Goal: Task Accomplishment & Management: Complete application form

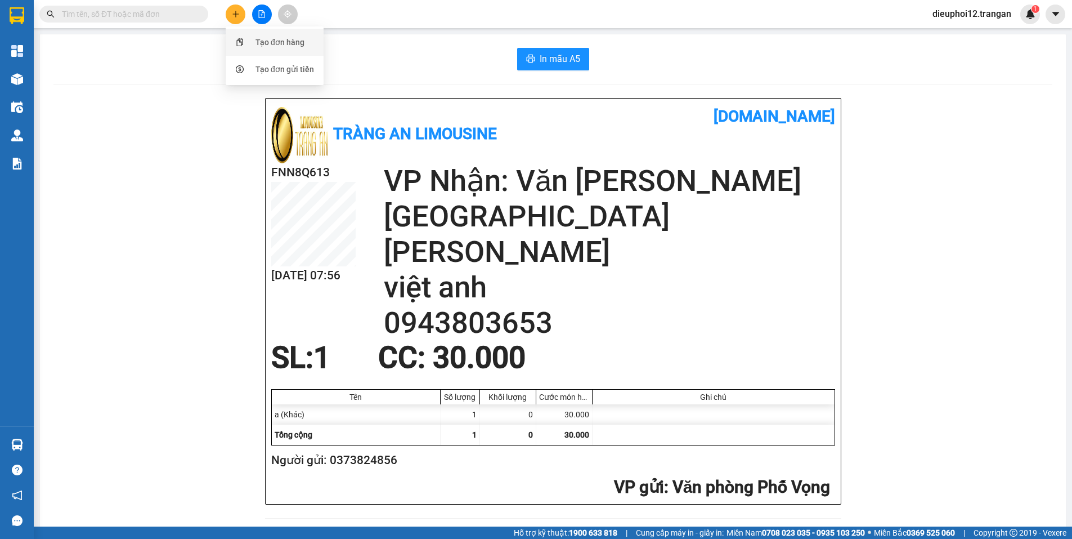
scroll to position [326, 0]
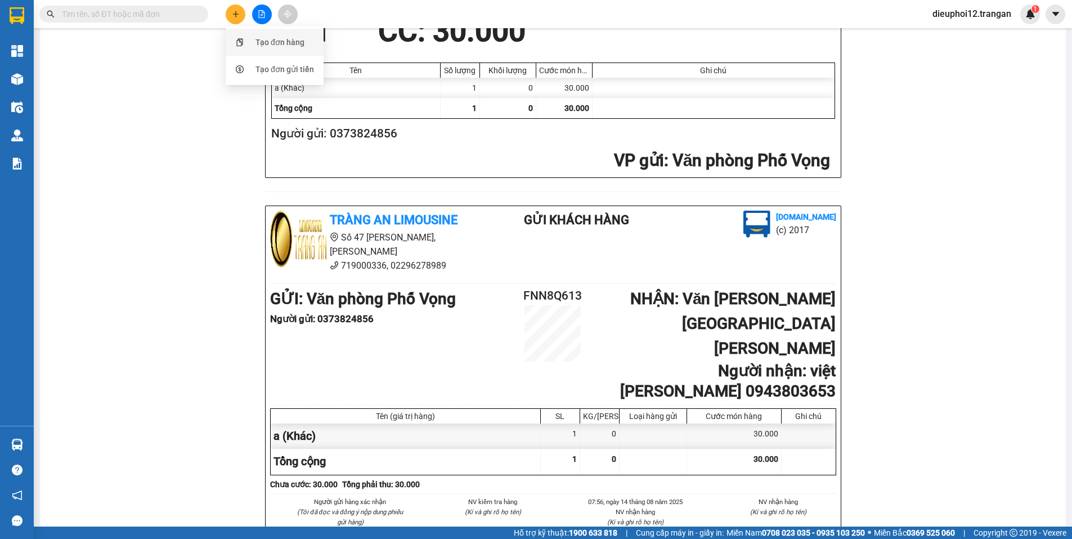
click at [252, 41] on div "Tạo đơn hàng" at bounding box center [274, 42] width 84 height 21
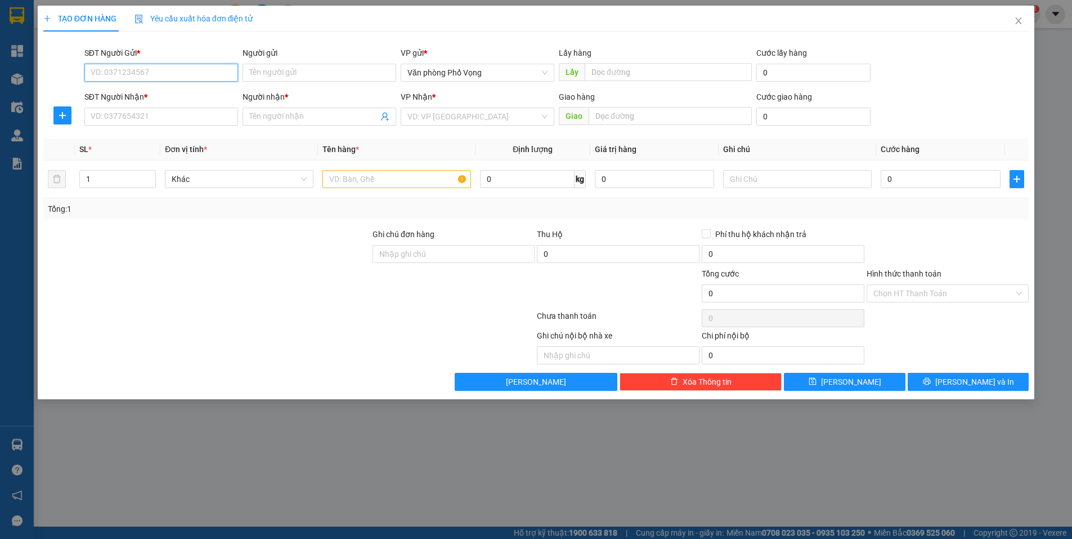
click at [192, 69] on input "SĐT Người Gửi *" at bounding box center [161, 73] width 154 height 18
click at [162, 108] on input "SĐT Người Nhận *" at bounding box center [161, 117] width 154 height 18
click at [154, 95] on div "SĐT Người Nhận *" at bounding box center [161, 97] width 154 height 12
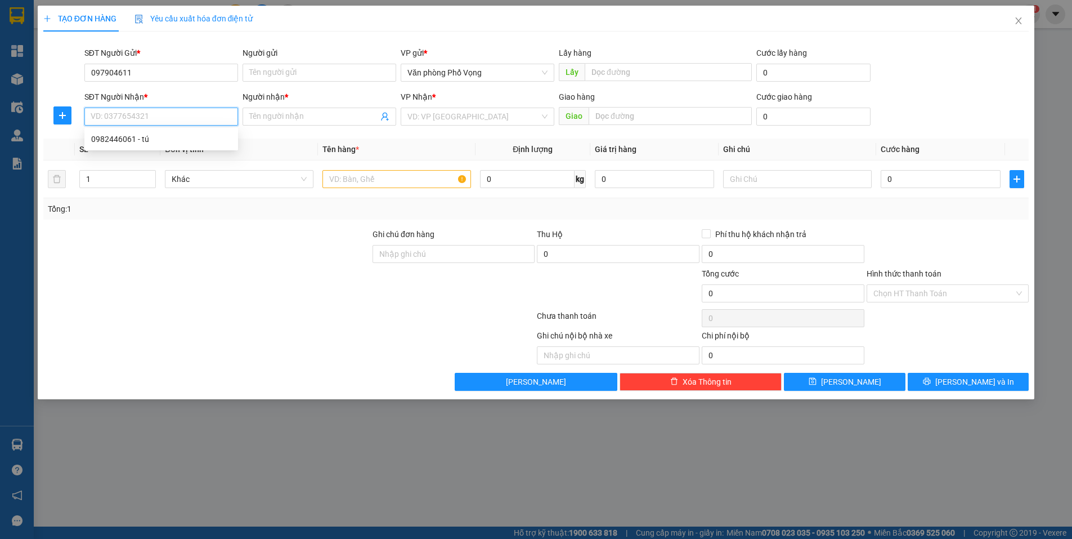
click at [154, 108] on input "SĐT Người Nhận *" at bounding box center [161, 117] width 154 height 18
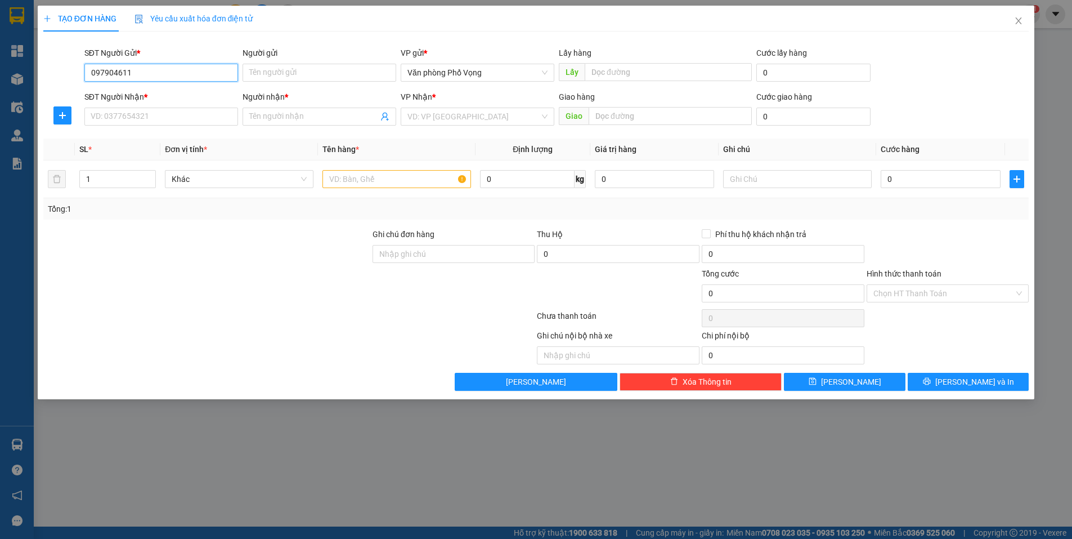
click at [155, 74] on input "097904611" at bounding box center [161, 73] width 154 height 18
click at [141, 99] on div "0979046119" at bounding box center [161, 95] width 140 height 12
type input "0979046119"
type input "0982446061"
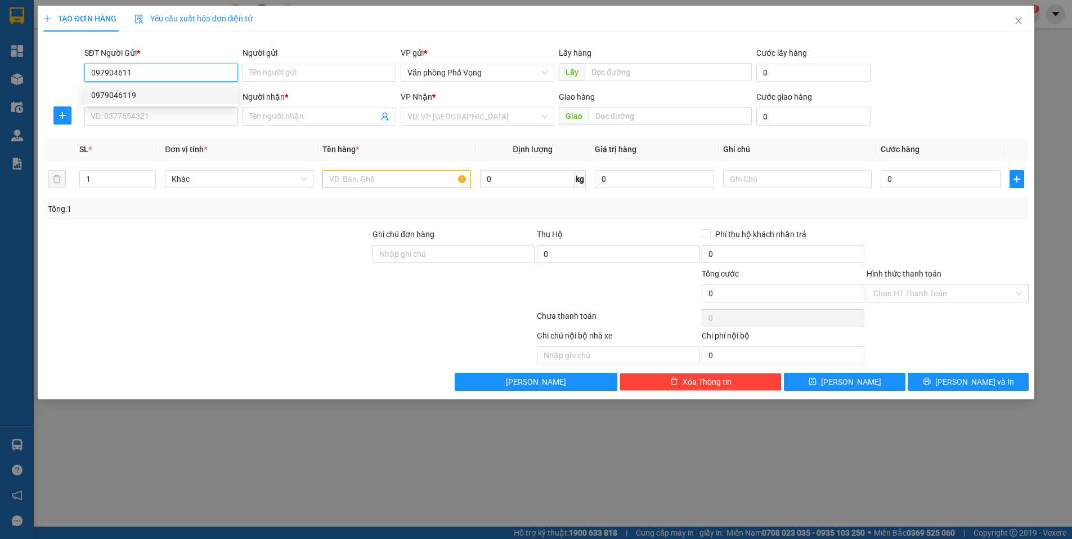
type input "tú"
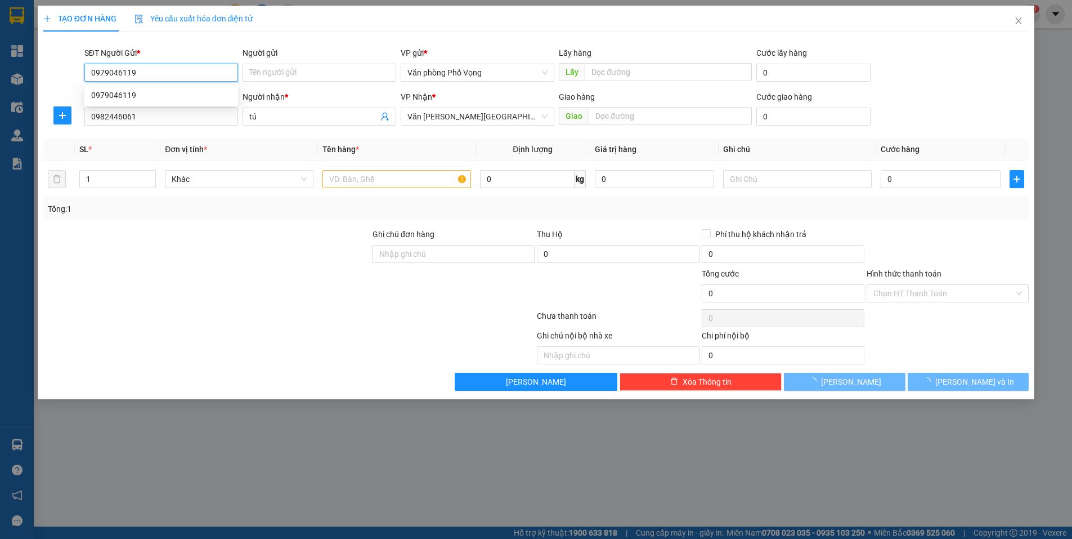
type input "40.000"
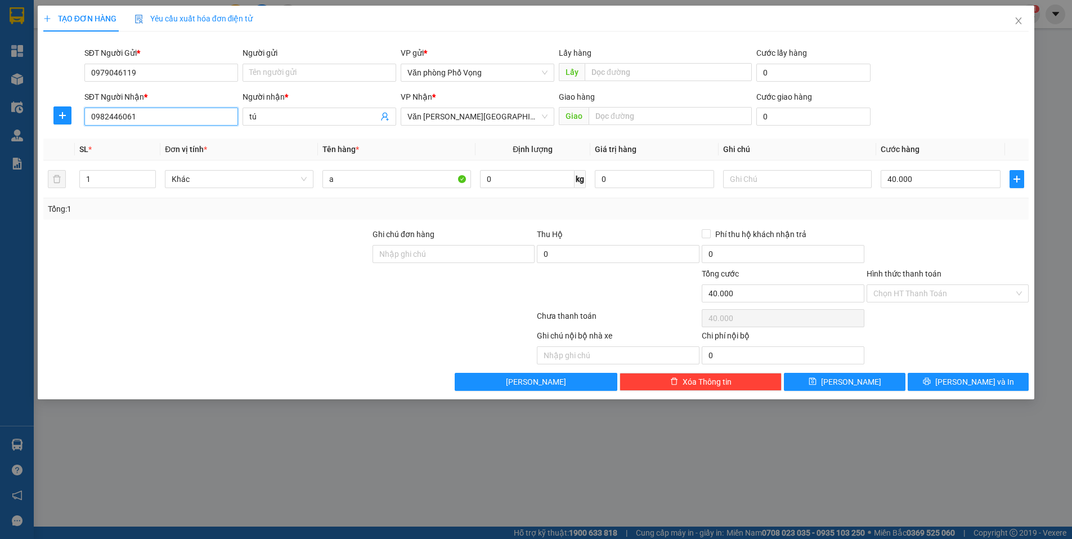
click at [153, 119] on input "0982446061" at bounding box center [161, 117] width 154 height 18
type input "0964088135"
click at [153, 119] on input "0964088135" at bounding box center [161, 117] width 154 height 18
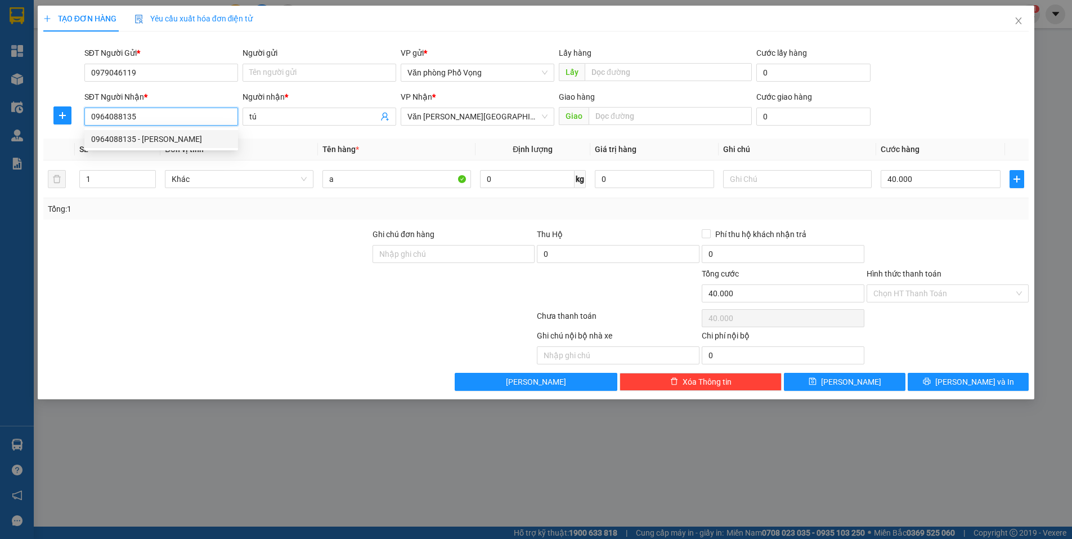
click at [130, 142] on div "0964088135 - [PERSON_NAME]" at bounding box center [161, 139] width 140 height 12
type input "dũng"
type input "0964088135"
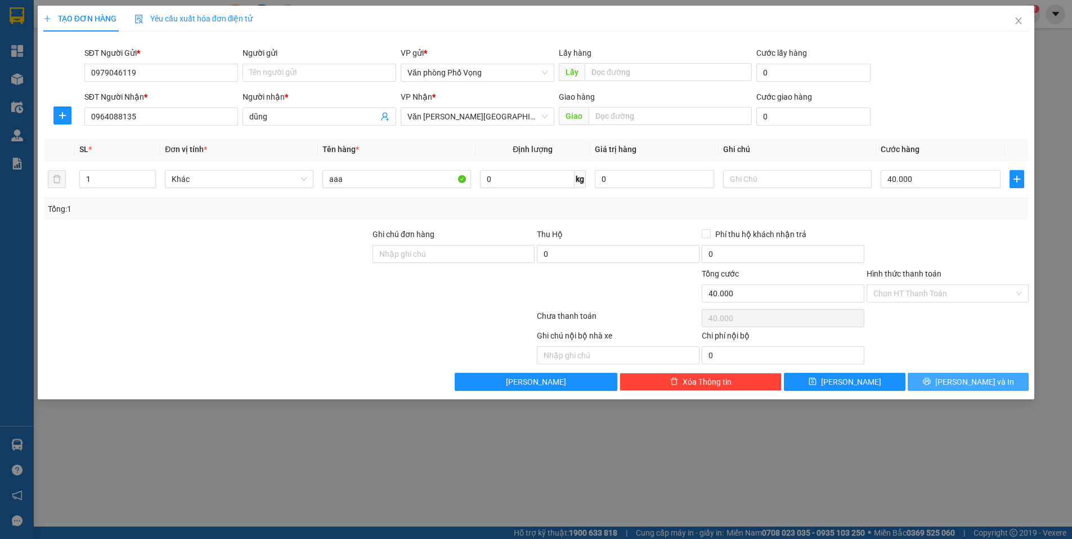
click at [930, 378] on icon "printer" at bounding box center [926, 381] width 7 height 7
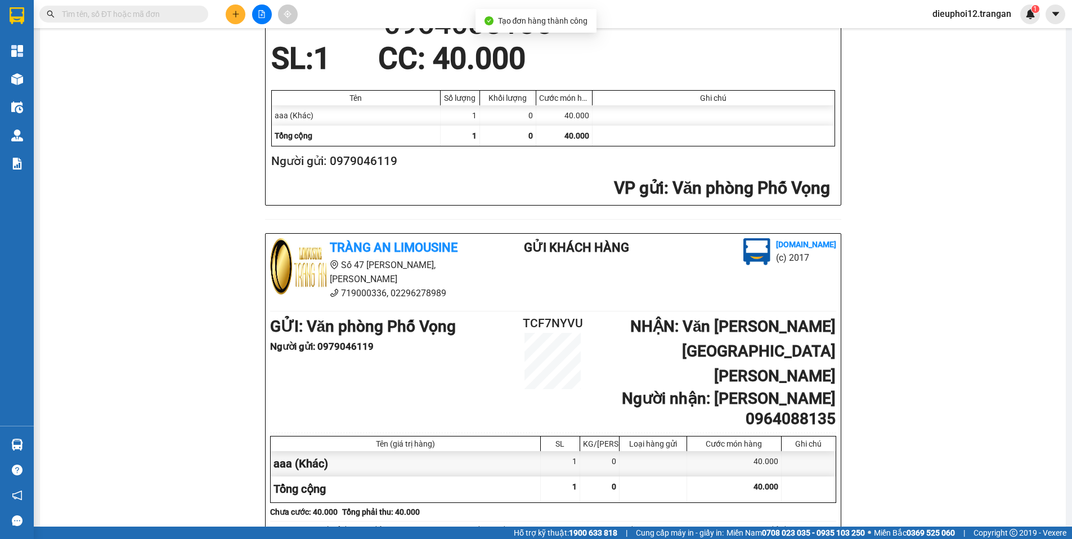
scroll to position [326, 0]
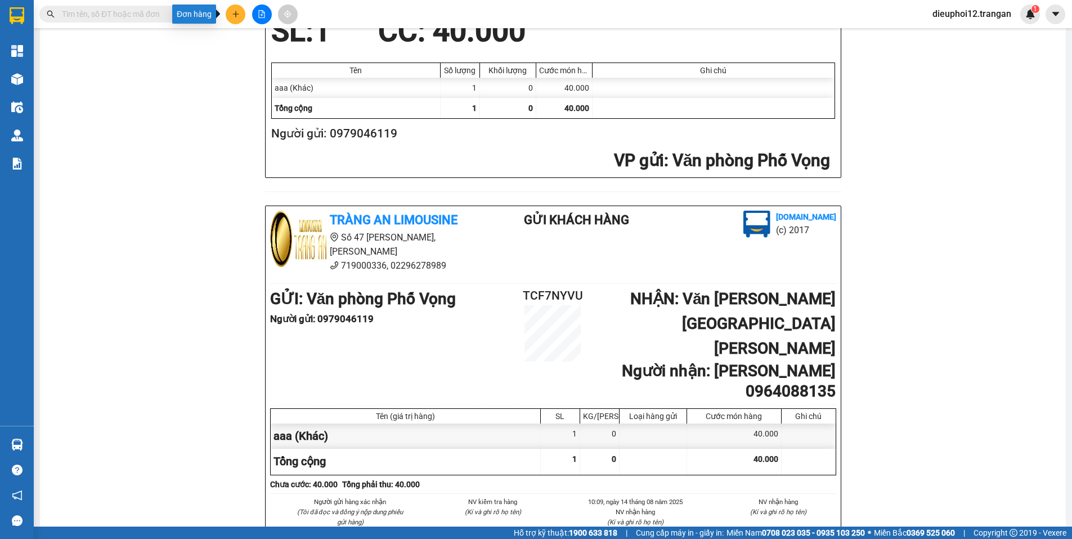
click at [234, 16] on icon "plus" at bounding box center [236, 14] width 8 height 8
click at [282, 43] on div "Tạo đơn hàng" at bounding box center [280, 42] width 49 height 12
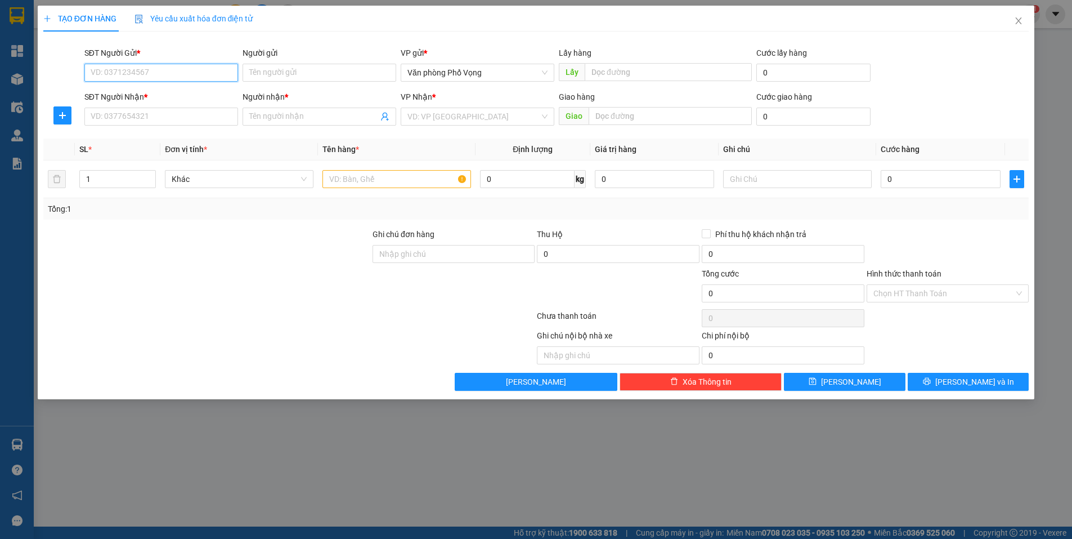
click at [154, 71] on input "SĐT Người Gửi *" at bounding box center [161, 73] width 154 height 18
click at [123, 92] on div "0932235114" at bounding box center [161, 95] width 140 height 12
type input "0932235114"
type input "0916868569"
type input "a"
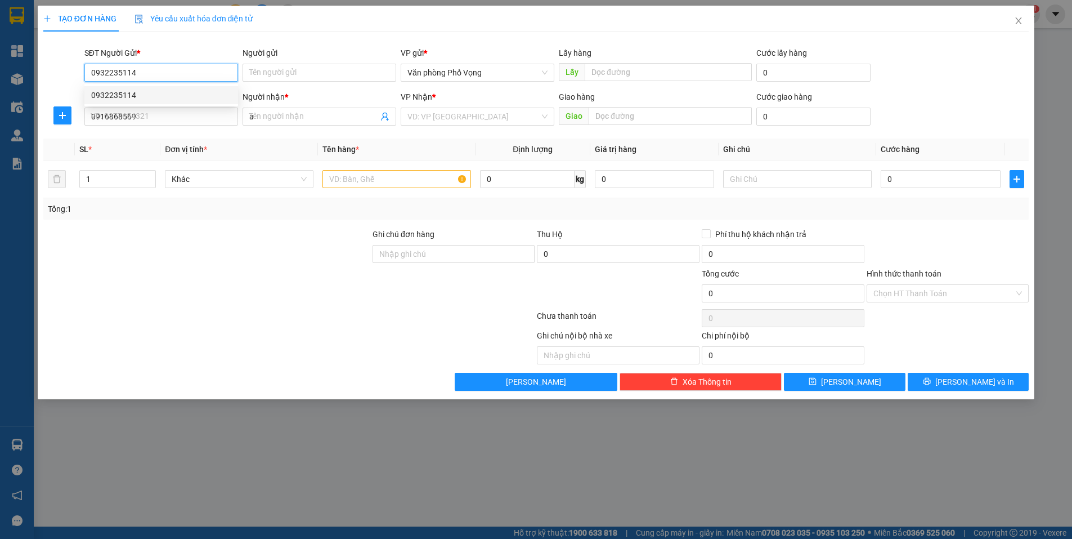
type input "80.000"
type input "0932235114"
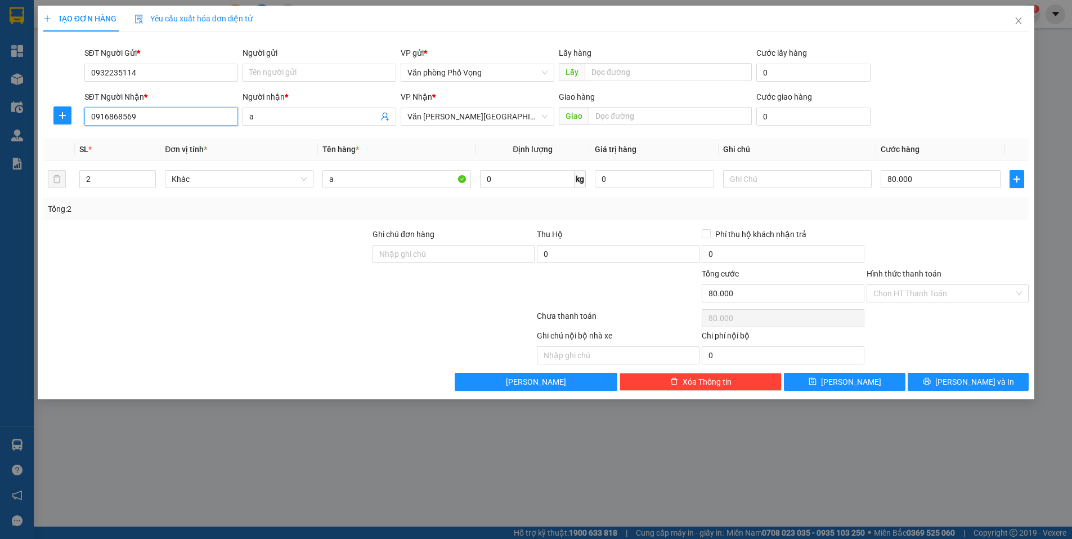
click at [155, 120] on input "0916868569" at bounding box center [161, 117] width 154 height 18
type input "0916868569"
click at [131, 135] on div "0916868569 - a" at bounding box center [161, 139] width 140 height 12
click at [114, 177] on input "2" at bounding box center [118, 179] width 76 height 17
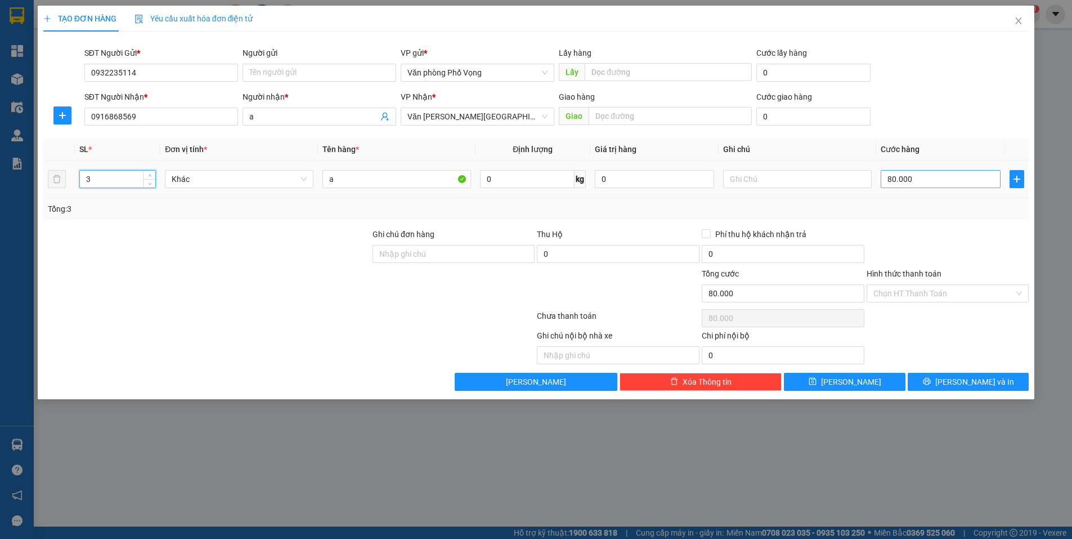
type input "3"
click at [938, 175] on input "80.000" at bounding box center [941, 179] width 120 height 18
type input "1"
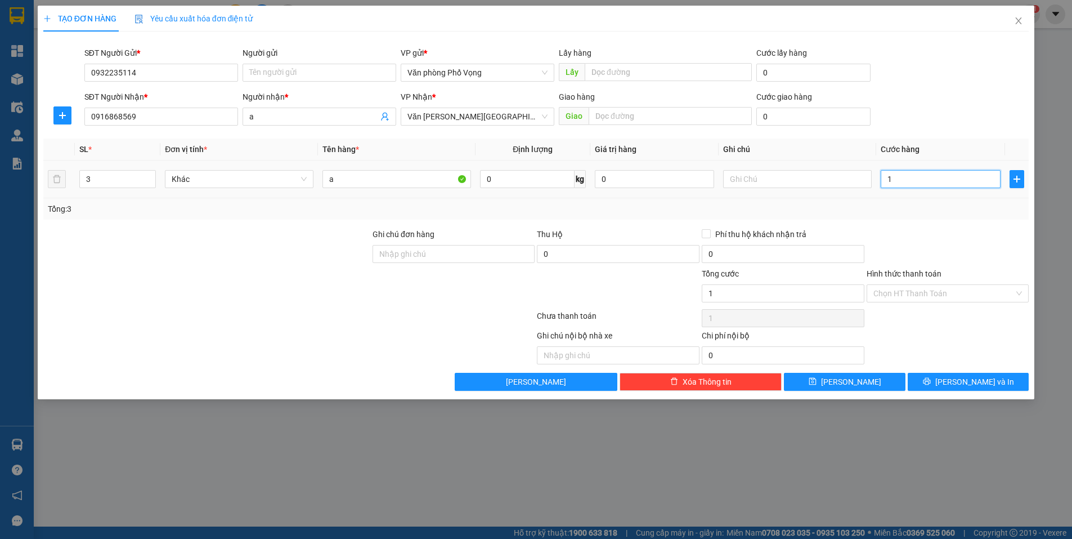
type input "12"
type input "120"
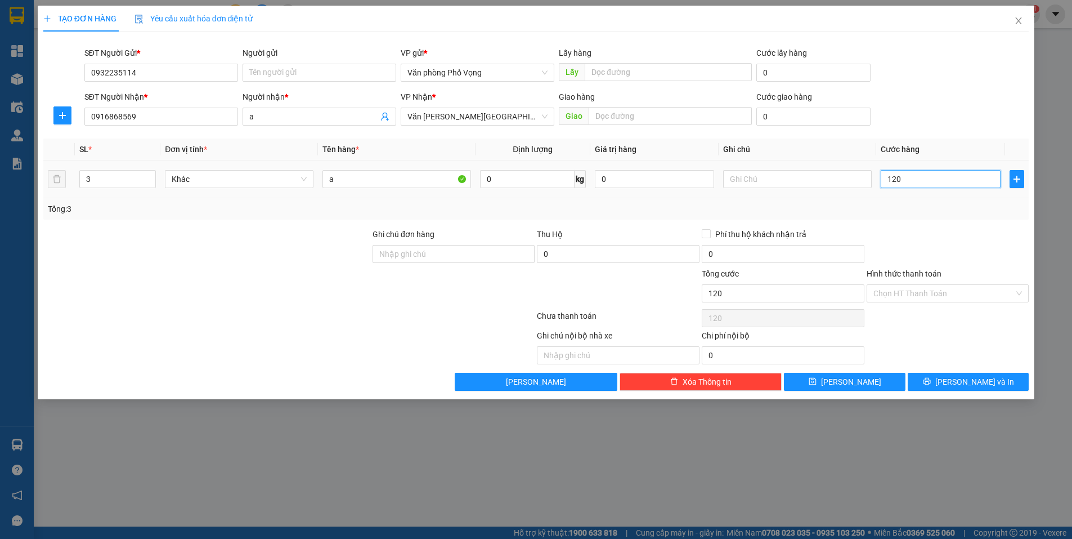
type input "1.200"
type input "12.000"
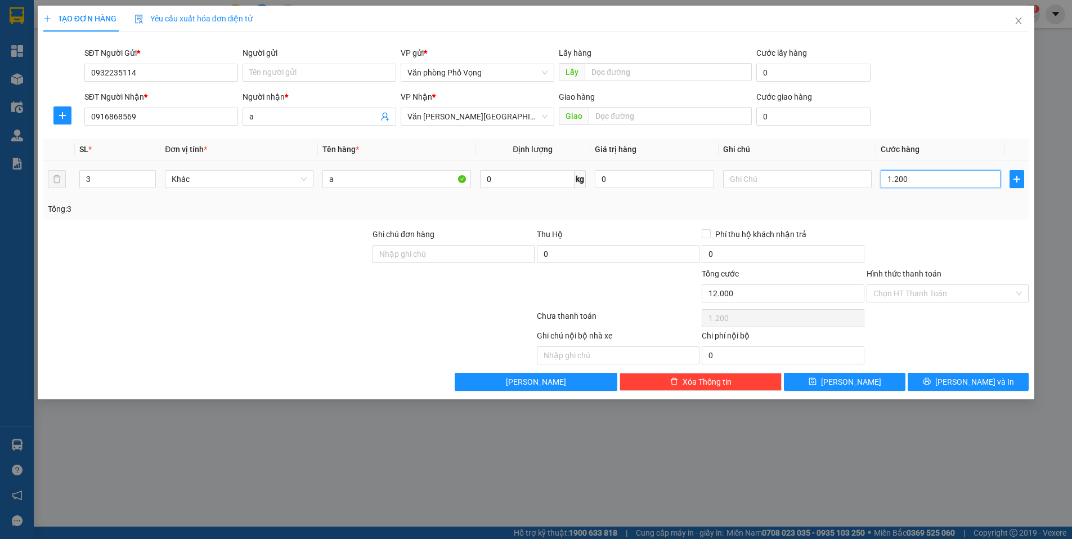
type input "12.000"
type input "120.000"
click at [946, 374] on button "[PERSON_NAME] và In" at bounding box center [968, 382] width 121 height 18
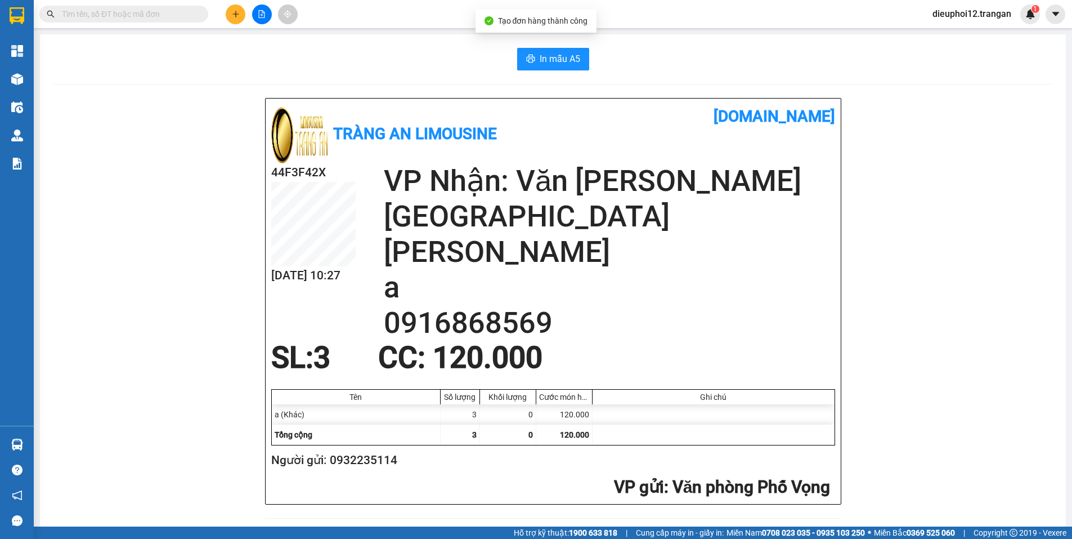
scroll to position [326, 0]
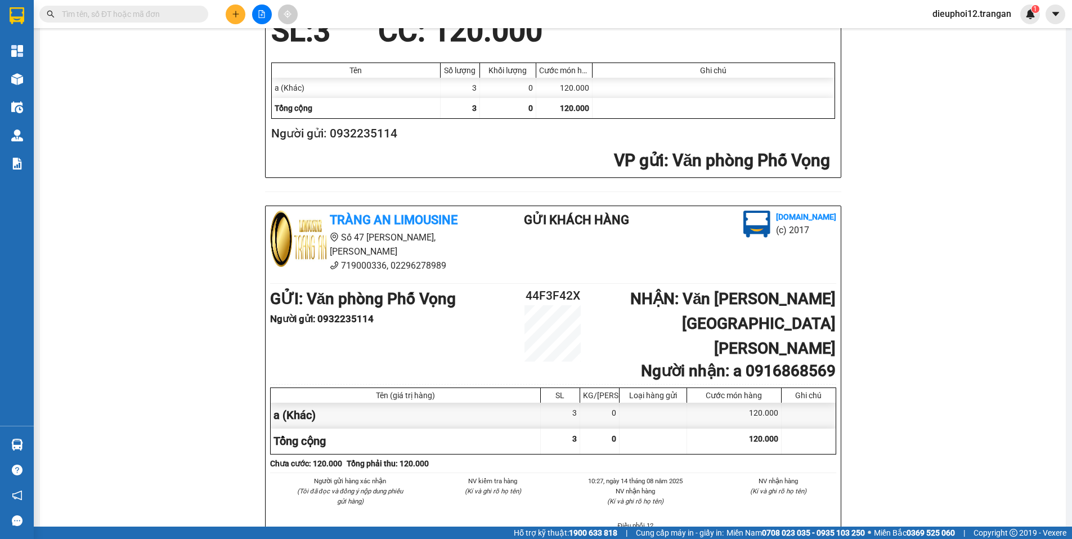
click at [239, 13] on icon "plus" at bounding box center [236, 14] width 8 height 8
click at [248, 33] on div "Tạo đơn hàng" at bounding box center [274, 42] width 84 height 21
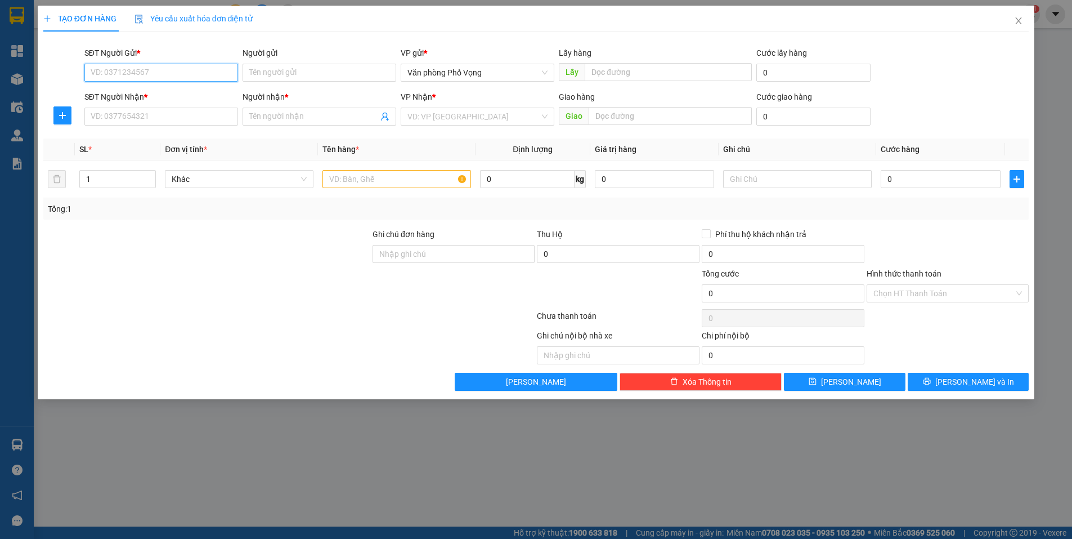
click at [162, 76] on input "SĐT Người Gửi *" at bounding box center [161, 73] width 154 height 18
type input "0968001052"
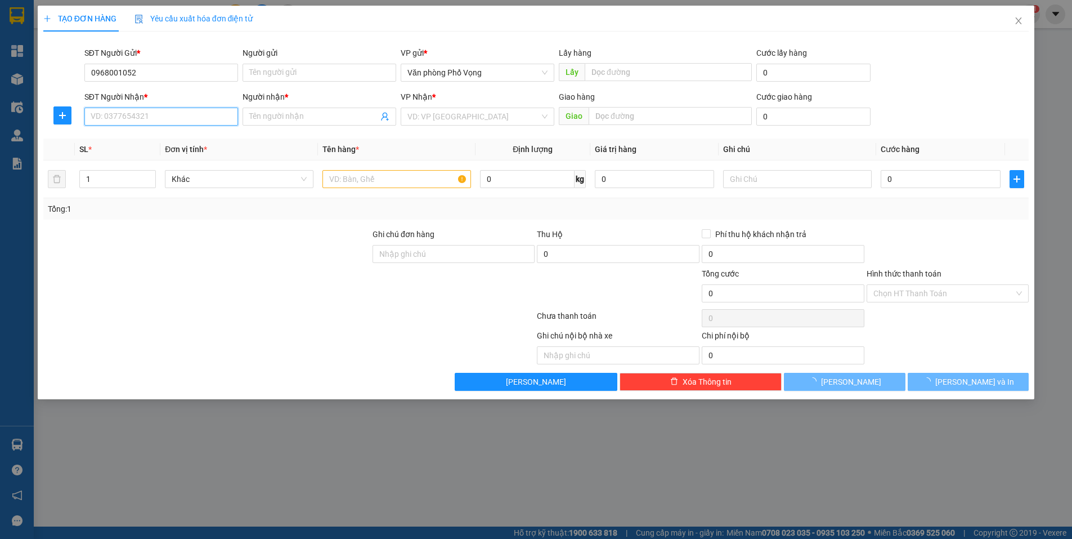
click at [140, 124] on input "SĐT Người Nhận *" at bounding box center [161, 117] width 154 height 18
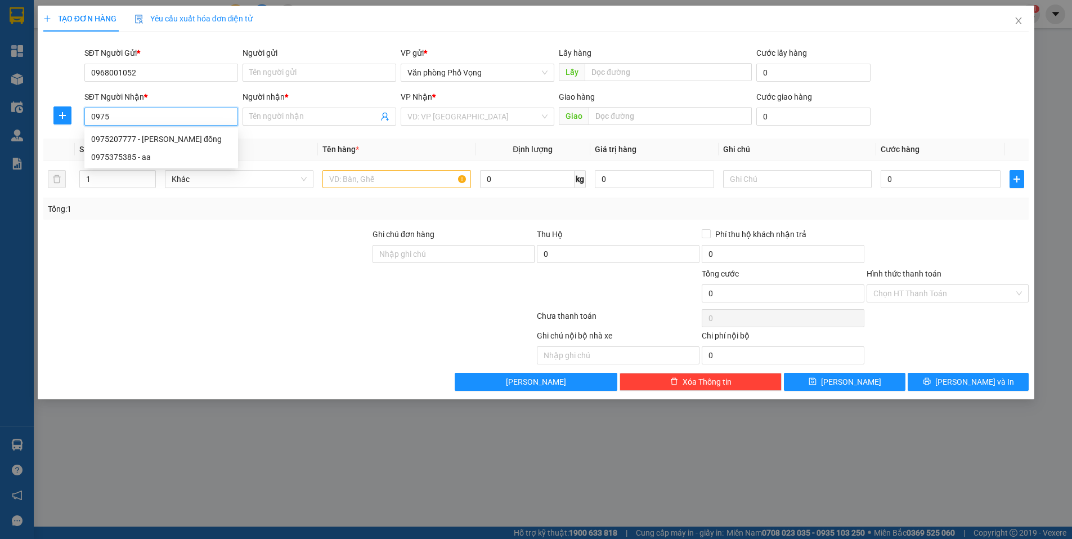
click at [123, 137] on div "0975207777 - [PERSON_NAME] đồng" at bounding box center [161, 139] width 140 height 12
type input "0975207777"
type input "[PERSON_NAME][GEOGRAPHIC_DATA]"
type input "40.000"
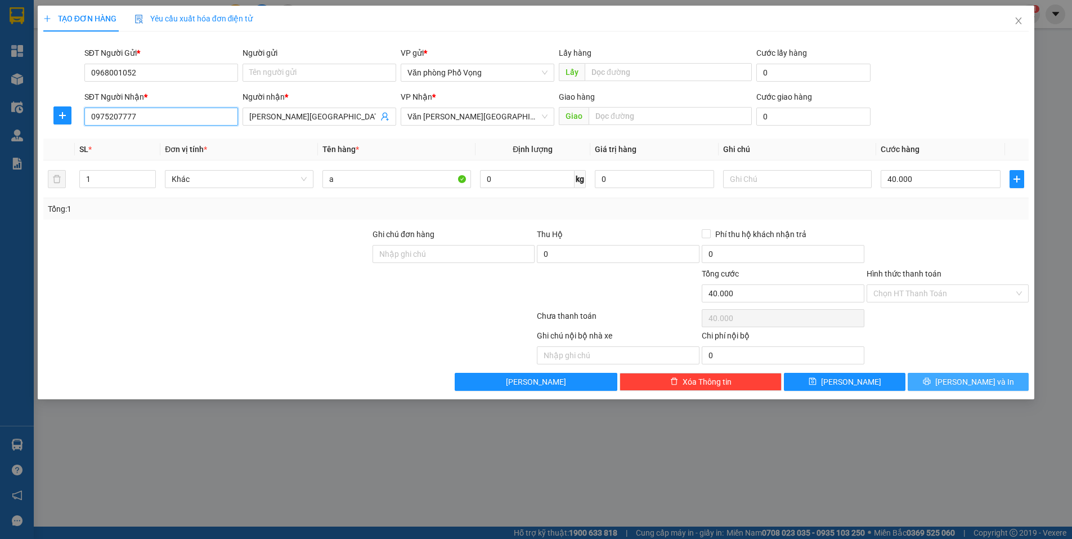
type input "0975207777"
click at [931, 379] on icon "printer" at bounding box center [927, 381] width 8 height 8
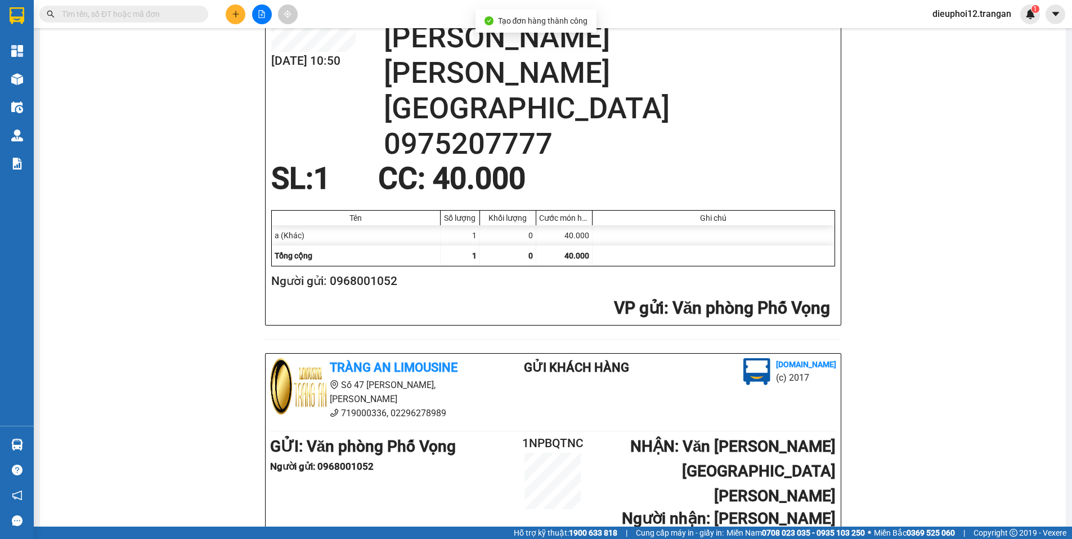
scroll to position [326, 0]
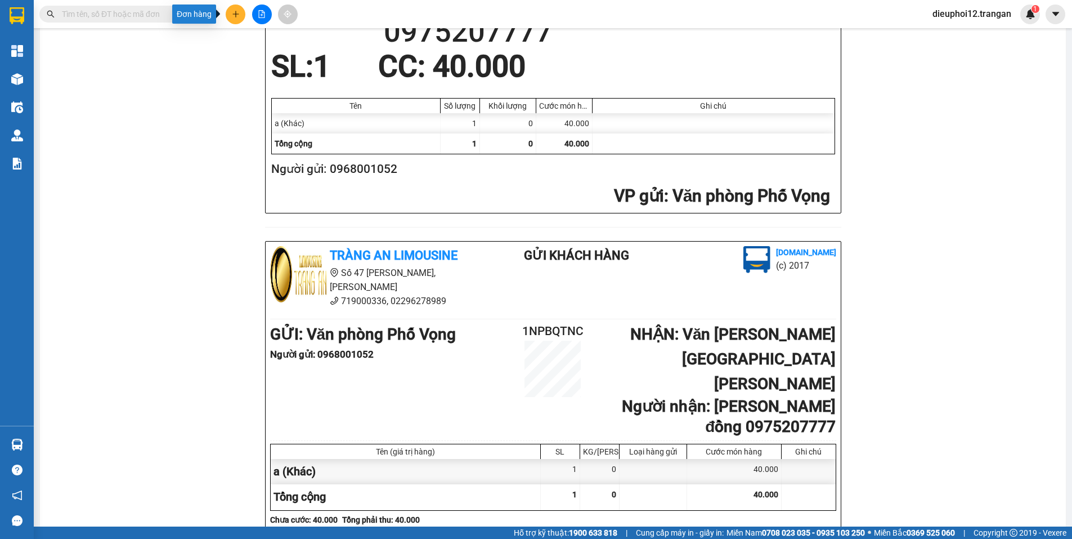
click at [242, 14] on button at bounding box center [236, 15] width 20 height 20
click at [248, 34] on div "Tạo đơn hàng" at bounding box center [274, 42] width 84 height 21
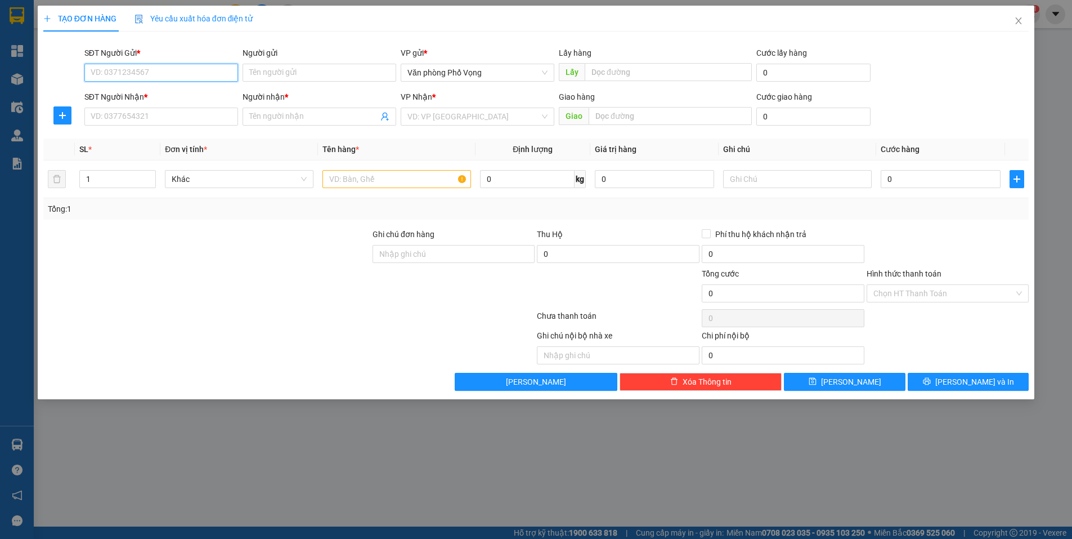
drag, startPoint x: 142, startPoint y: 71, endPoint x: 141, endPoint y: 57, distance: 14.1
click at [143, 71] on input "SĐT Người Gửi *" at bounding box center [161, 73] width 154 height 18
click at [165, 75] on input "0975923288" at bounding box center [161, 73] width 154 height 18
click at [123, 72] on input "0975923288" at bounding box center [161, 73] width 154 height 18
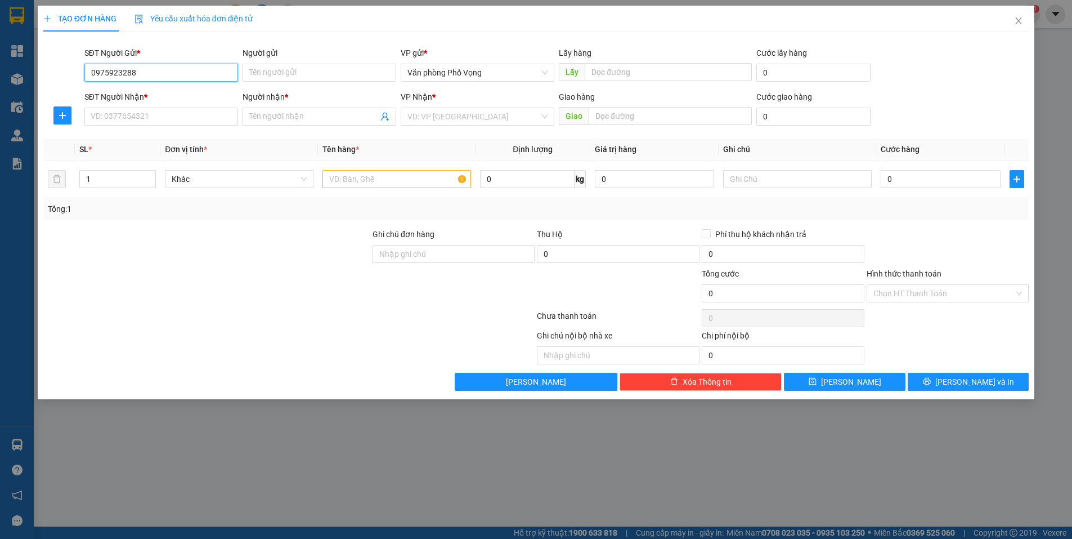
click at [124, 71] on input "0975923288" at bounding box center [161, 73] width 154 height 18
click at [127, 70] on input "0975923288" at bounding box center [161, 73] width 154 height 18
click at [126, 72] on input "0975923288" at bounding box center [161, 73] width 154 height 18
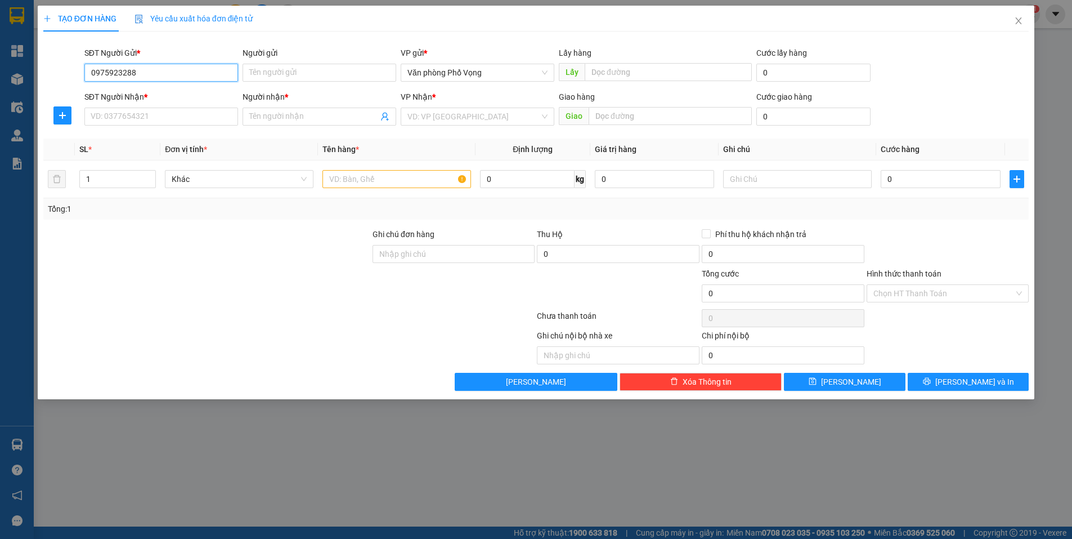
click at [121, 74] on input "0975923288" at bounding box center [161, 73] width 154 height 18
click at [123, 73] on input "0975923288" at bounding box center [161, 73] width 154 height 18
type input "0975923088"
click at [124, 110] on input "SĐT Người Nhận *" at bounding box center [161, 117] width 154 height 18
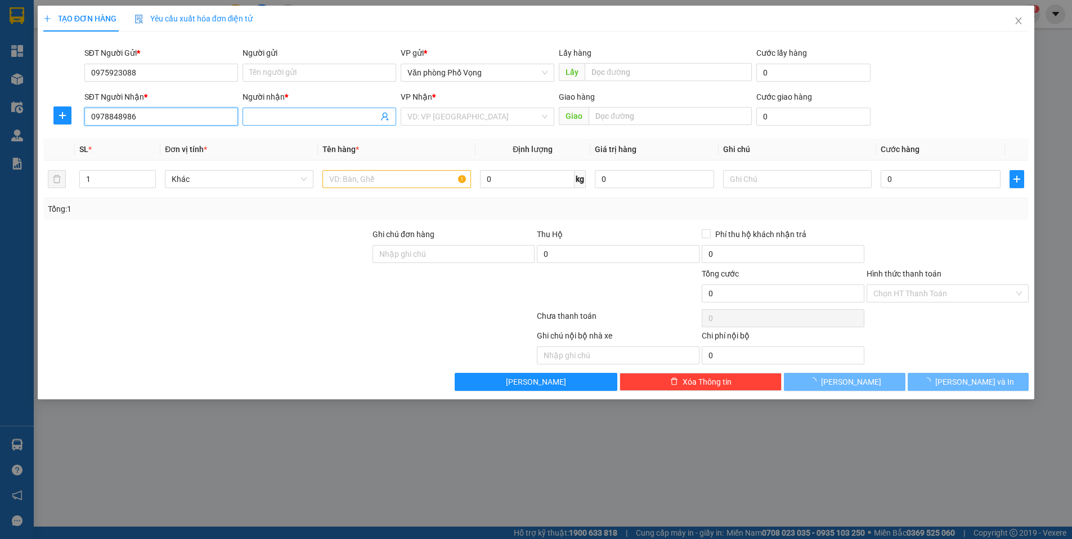
type input "0978848986"
click at [260, 112] on input "Người nhận *" at bounding box center [313, 116] width 129 height 12
type input "nga"
click at [499, 121] on input "search" at bounding box center [473, 116] width 132 height 17
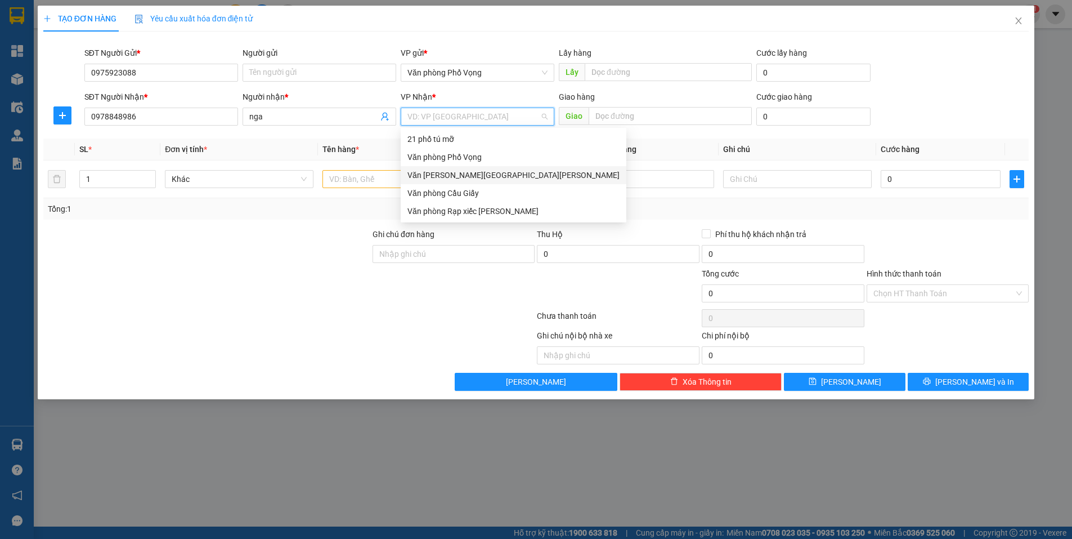
click at [439, 175] on div "Văn [PERSON_NAME][GEOGRAPHIC_DATA][PERSON_NAME]" at bounding box center [513, 175] width 212 height 12
click at [439, 175] on input "text" at bounding box center [397, 179] width 149 height 18
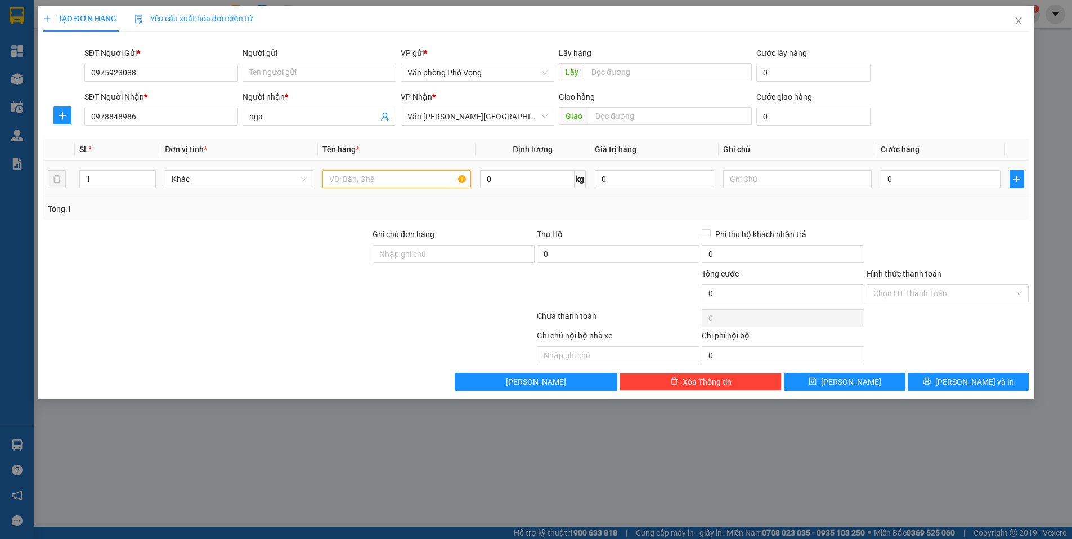
click at [360, 177] on input "text" at bounding box center [397, 179] width 149 height 18
type input "a"
click at [910, 185] on input "0" at bounding box center [941, 179] width 120 height 18
type input "3"
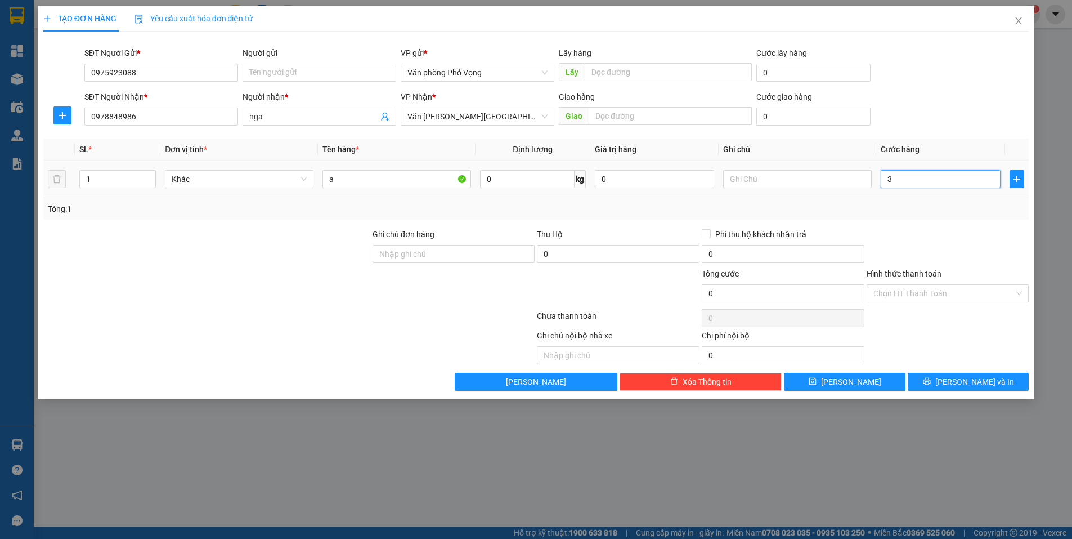
type input "3"
type input "30"
type input "300"
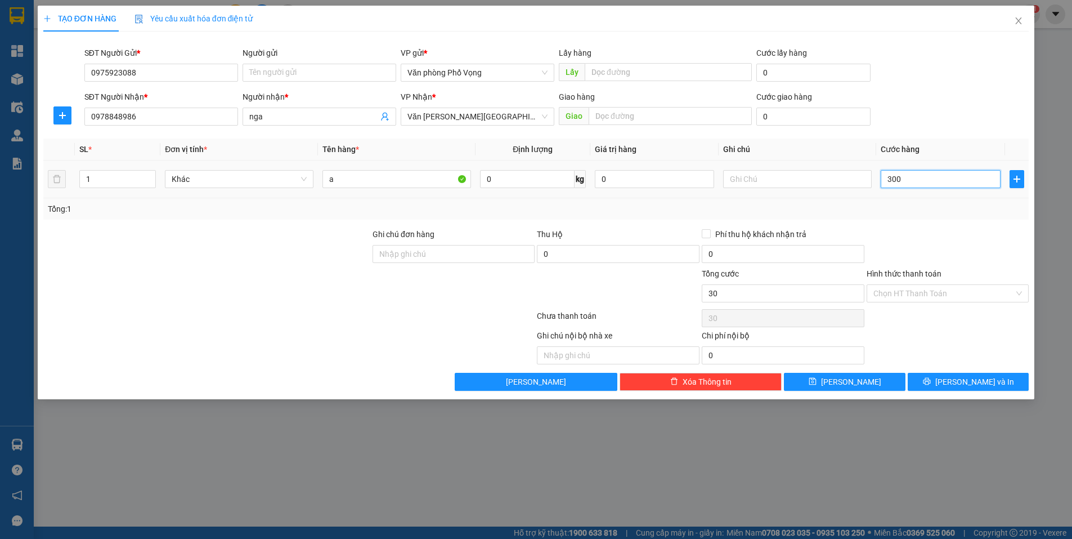
type input "300"
type input "3.000"
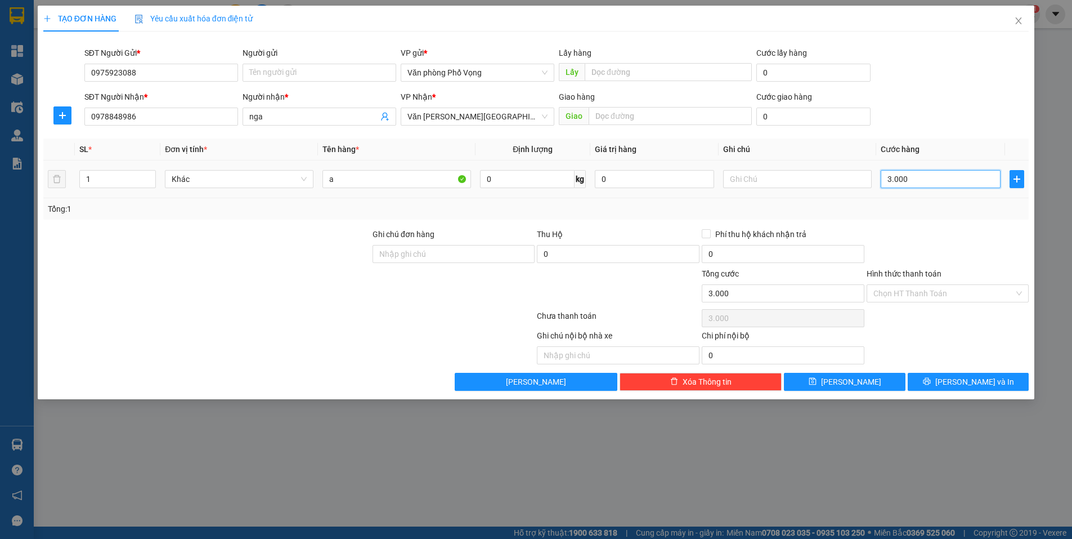
type input "30.000"
click at [909, 289] on input "Hình thức thanh toán" at bounding box center [944, 293] width 141 height 17
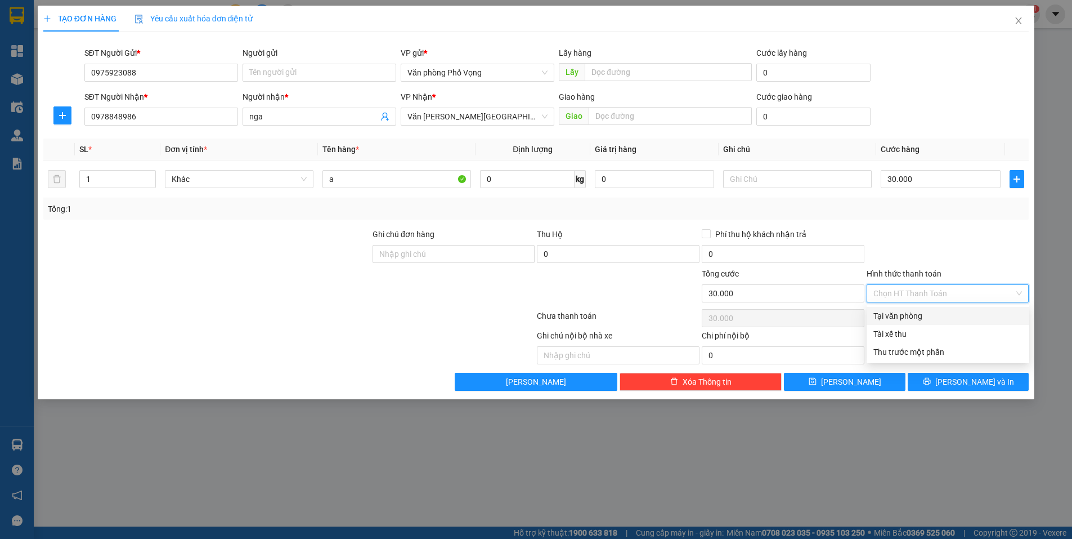
click at [901, 314] on div "Tại văn phòng" at bounding box center [948, 316] width 149 height 12
type input "0"
click at [907, 315] on div "Tại văn phòng" at bounding box center [948, 316] width 149 height 12
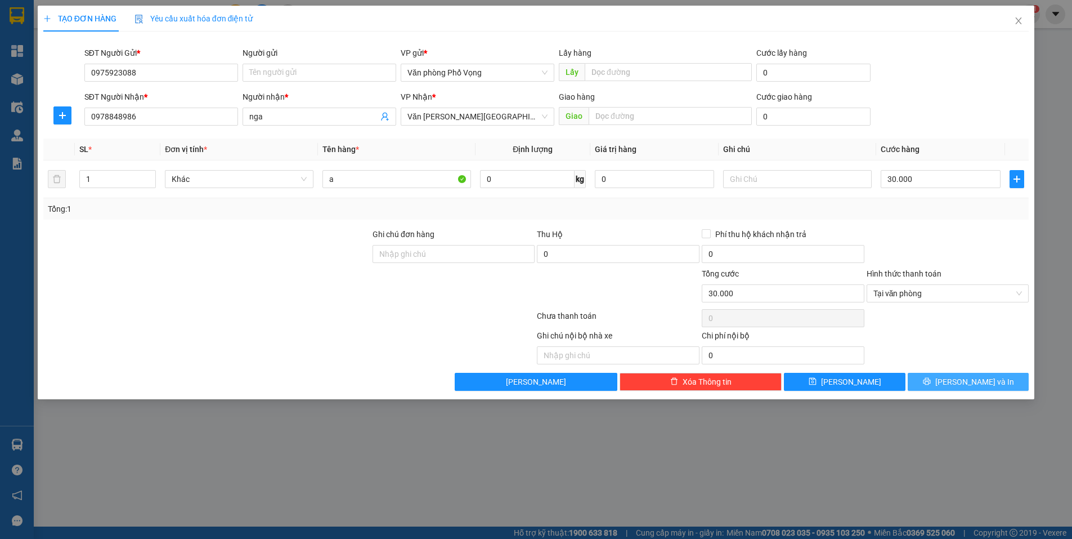
click at [981, 380] on span "[PERSON_NAME] và In" at bounding box center [974, 381] width 79 height 12
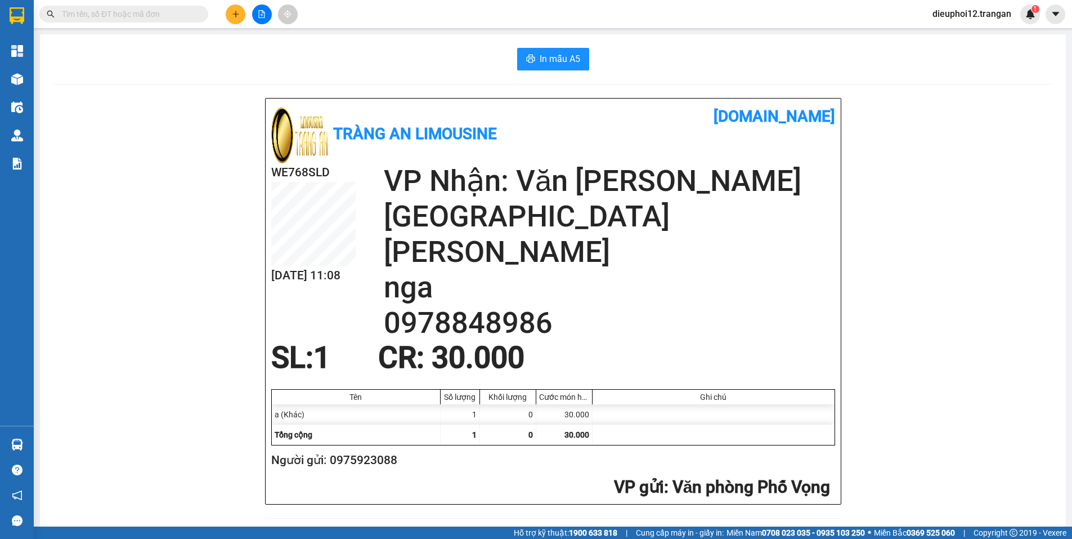
click at [238, 17] on icon "plus" at bounding box center [236, 14] width 8 height 8
click at [236, 12] on icon "plus" at bounding box center [236, 14] width 8 height 8
click at [272, 39] on div "Tạo đơn hàng" at bounding box center [280, 42] width 49 height 12
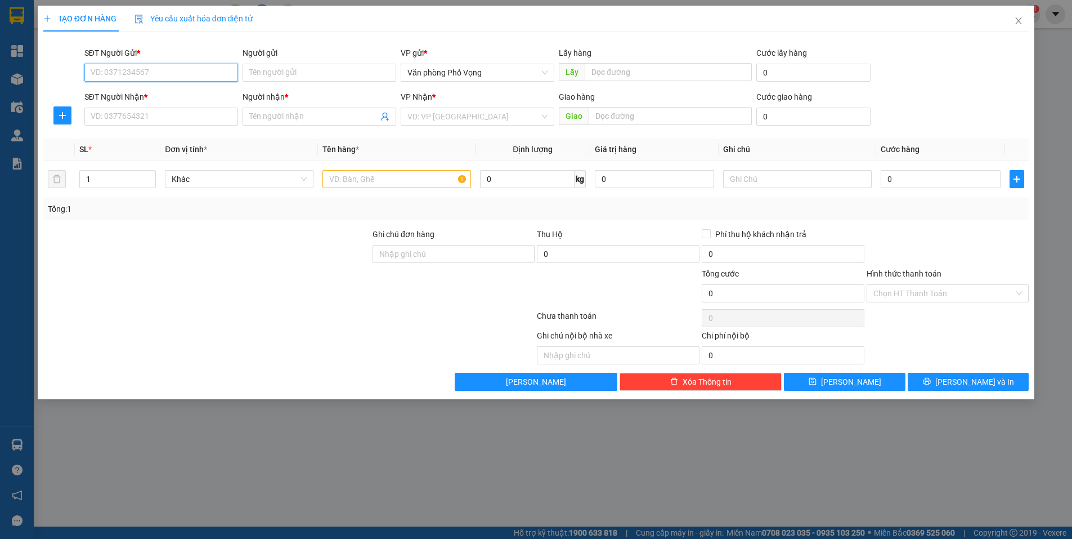
click at [145, 73] on input "SĐT Người Gửi *" at bounding box center [161, 73] width 154 height 18
type input "0822214211"
click at [139, 95] on div "0822214211" at bounding box center [161, 95] width 140 height 12
type input "0387855681"
type input "thắng"
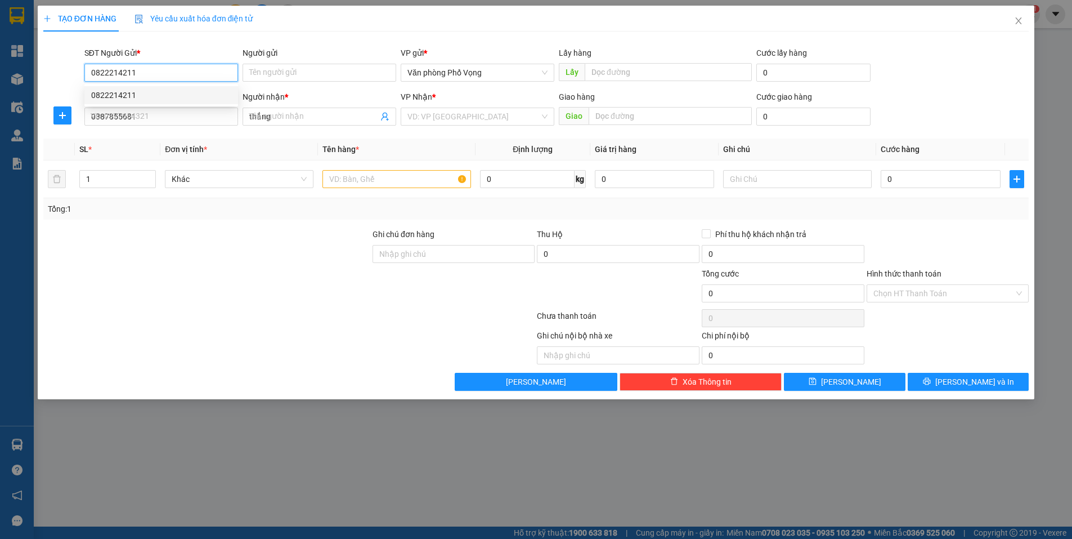
type input "30.000"
type input "0822214211"
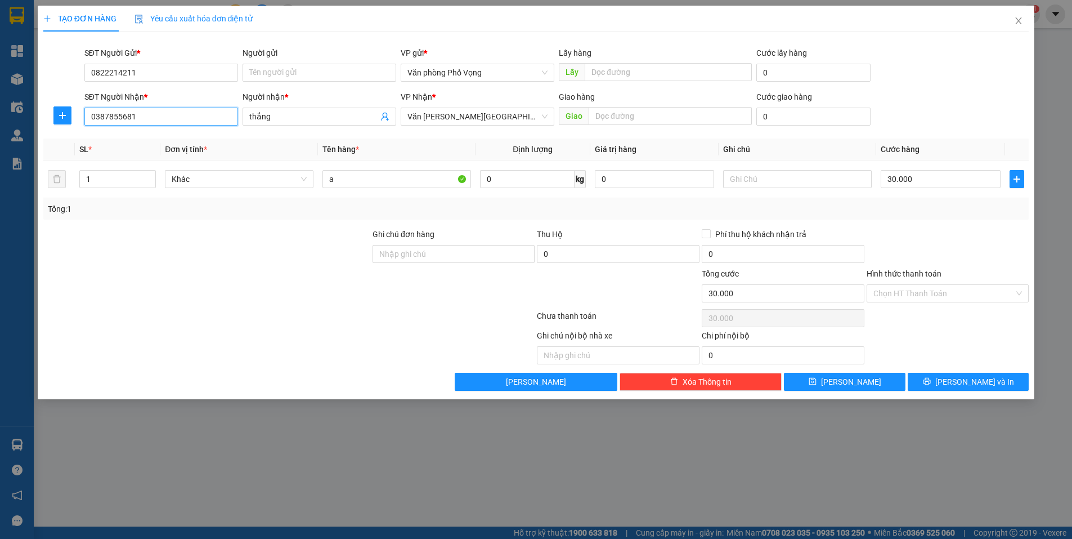
click at [137, 124] on input "0387855681" at bounding box center [161, 117] width 154 height 18
click at [138, 125] on input "0387855681" at bounding box center [161, 117] width 154 height 18
type input "0968210768"
click at [312, 116] on input "thắng" at bounding box center [313, 116] width 129 height 12
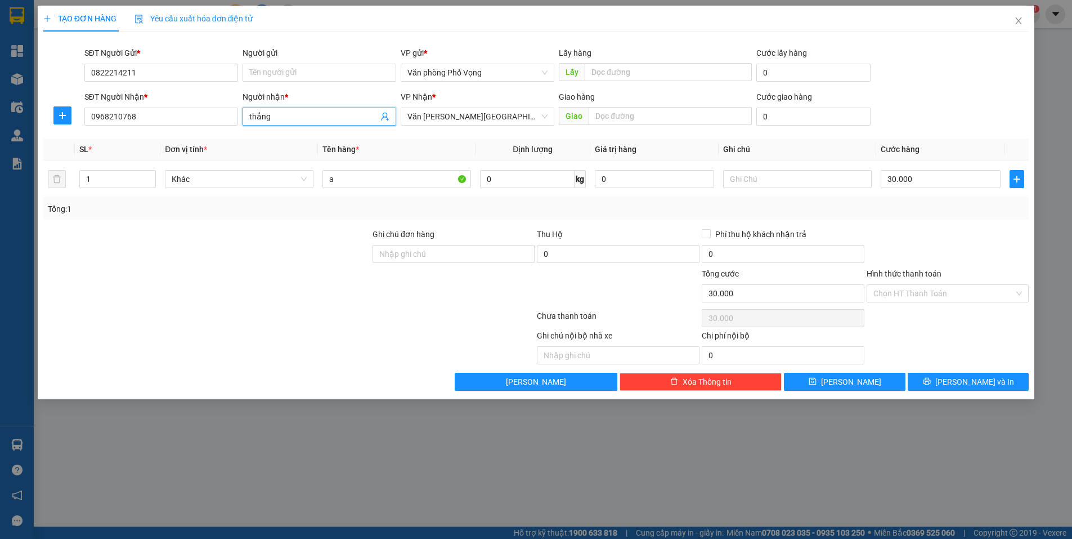
click at [312, 116] on input "thắng" at bounding box center [313, 116] width 129 height 12
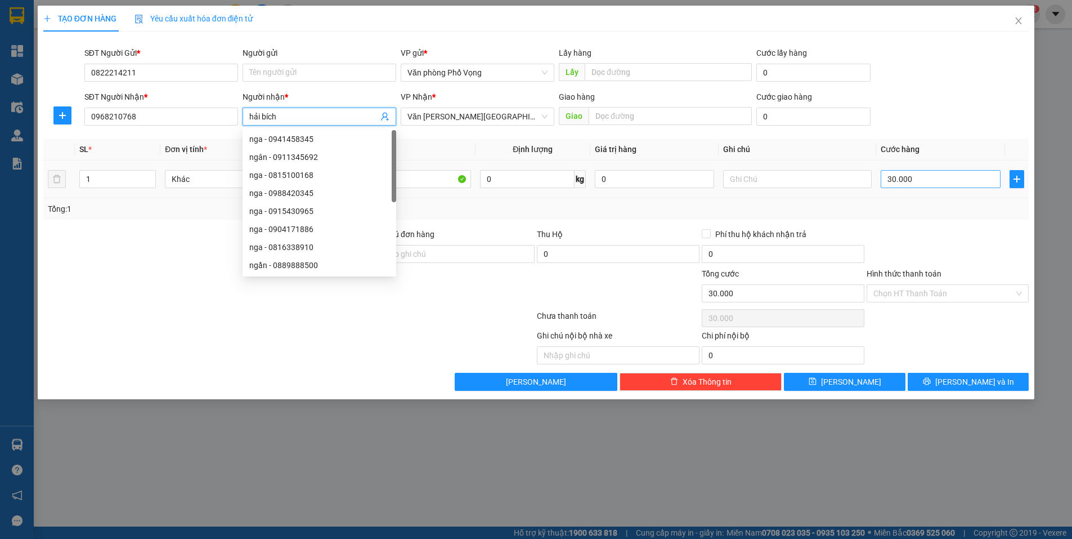
type input "hải bích"
click at [911, 181] on input "30.000" at bounding box center [941, 179] width 120 height 18
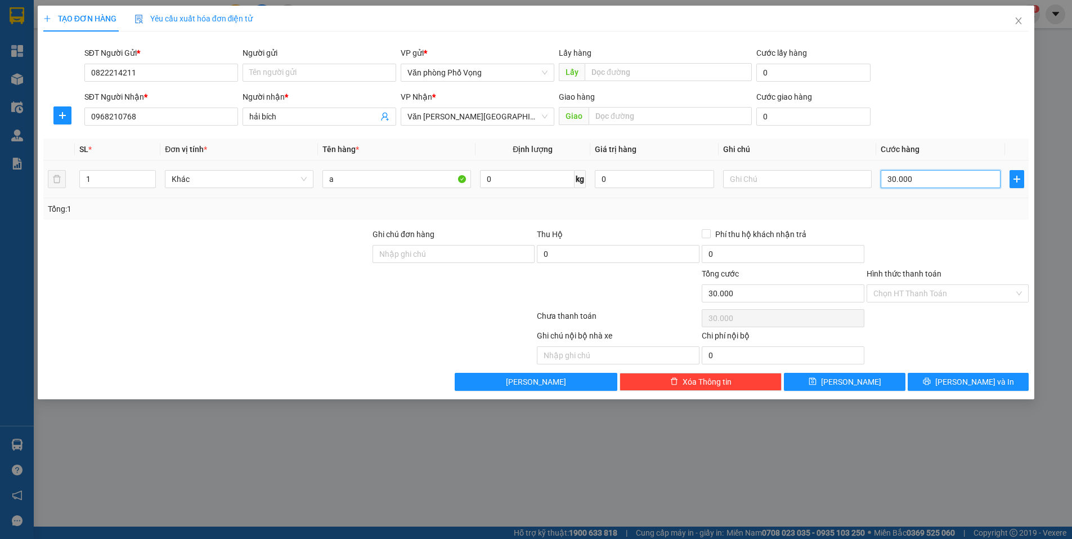
type input "4"
type input "40"
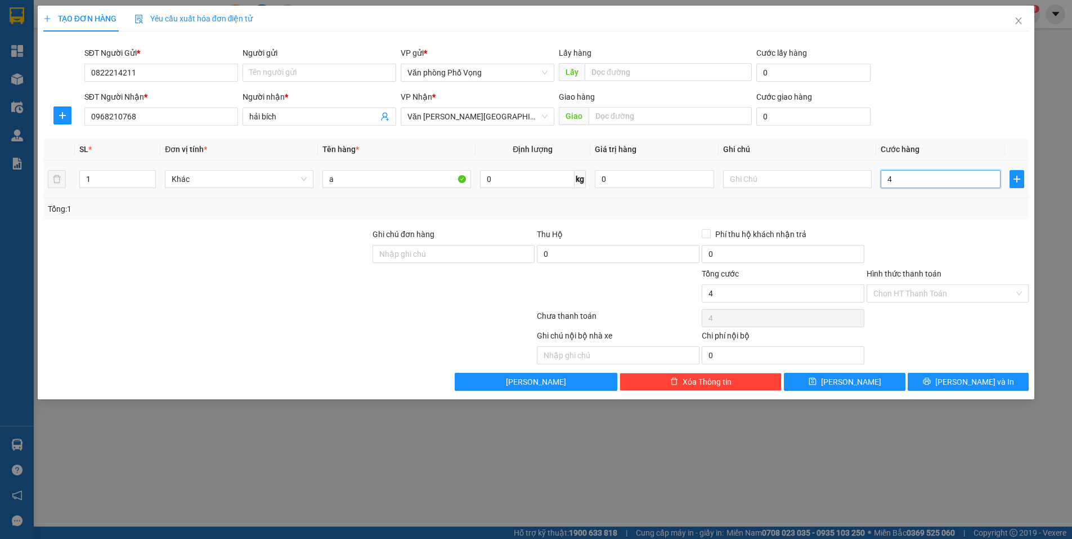
type input "40"
type input "400"
type input "4.000"
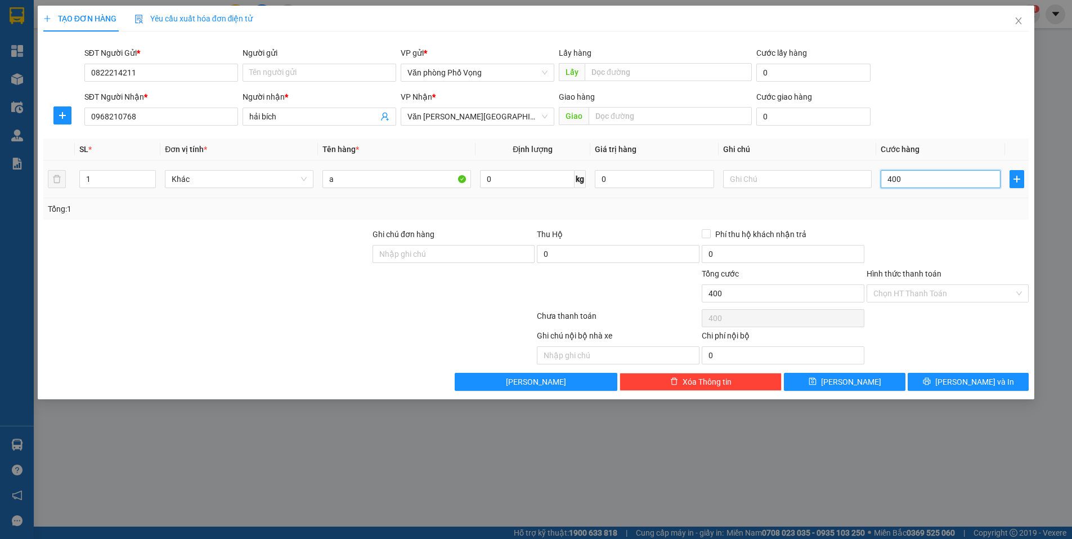
type input "4.000"
type input "40.000"
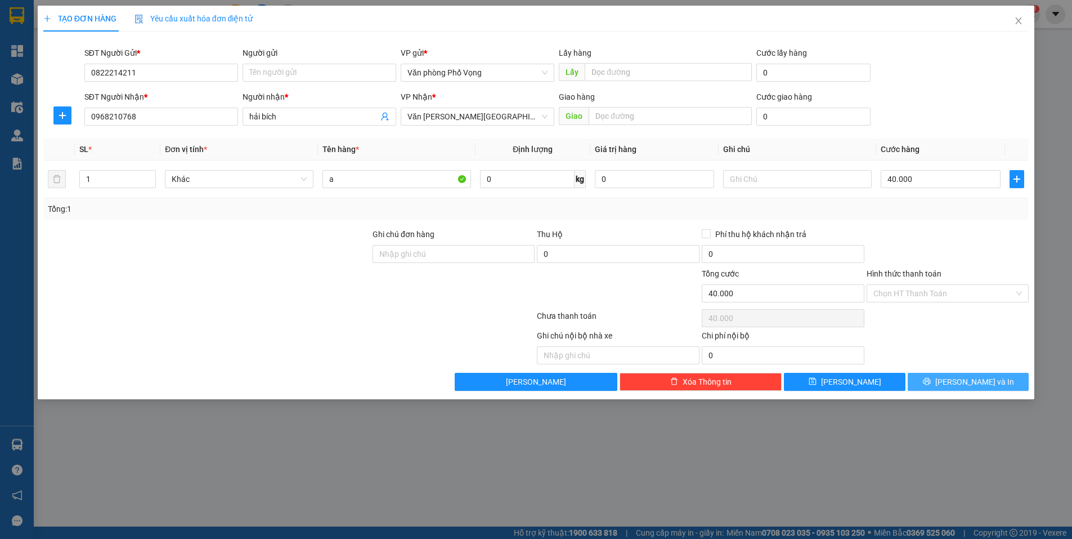
click at [931, 379] on icon "printer" at bounding box center [927, 381] width 8 height 8
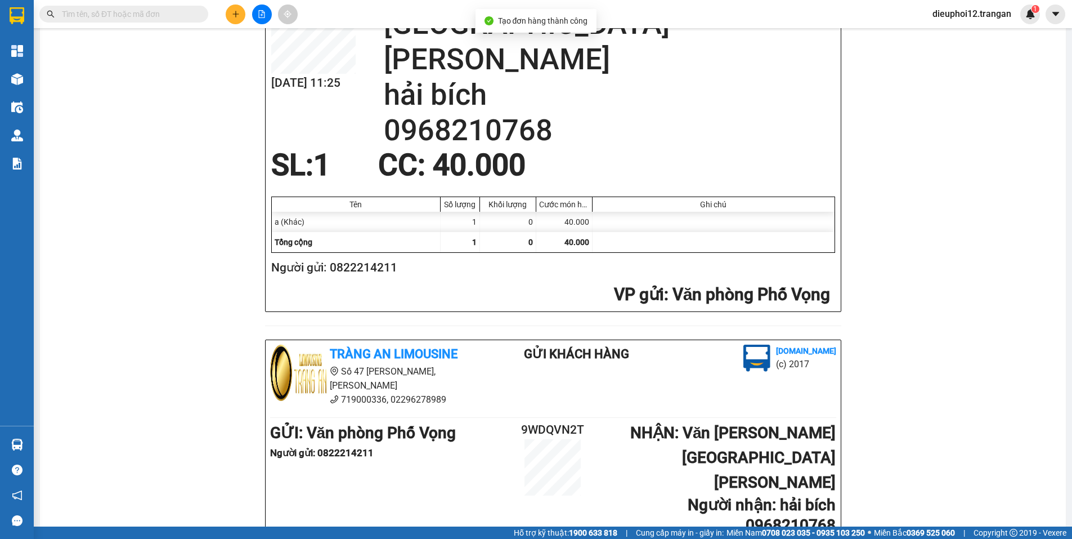
scroll to position [326, 0]
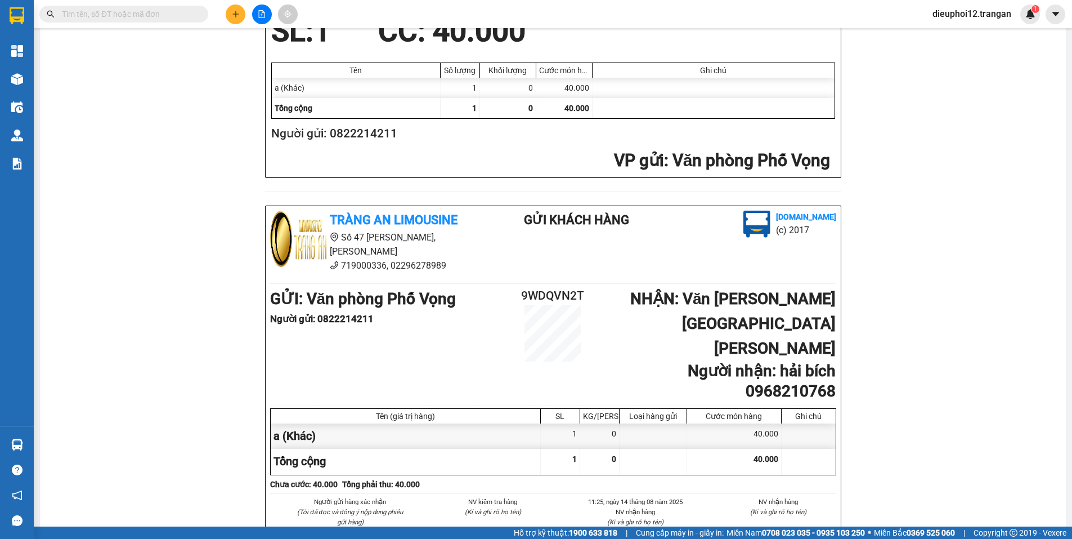
click at [235, 17] on icon "plus" at bounding box center [236, 14] width 8 height 8
click at [241, 18] on button at bounding box center [236, 15] width 20 height 20
click at [234, 10] on icon "plus" at bounding box center [236, 14] width 8 height 8
click at [275, 43] on div "Tạo đơn hàng" at bounding box center [280, 42] width 49 height 12
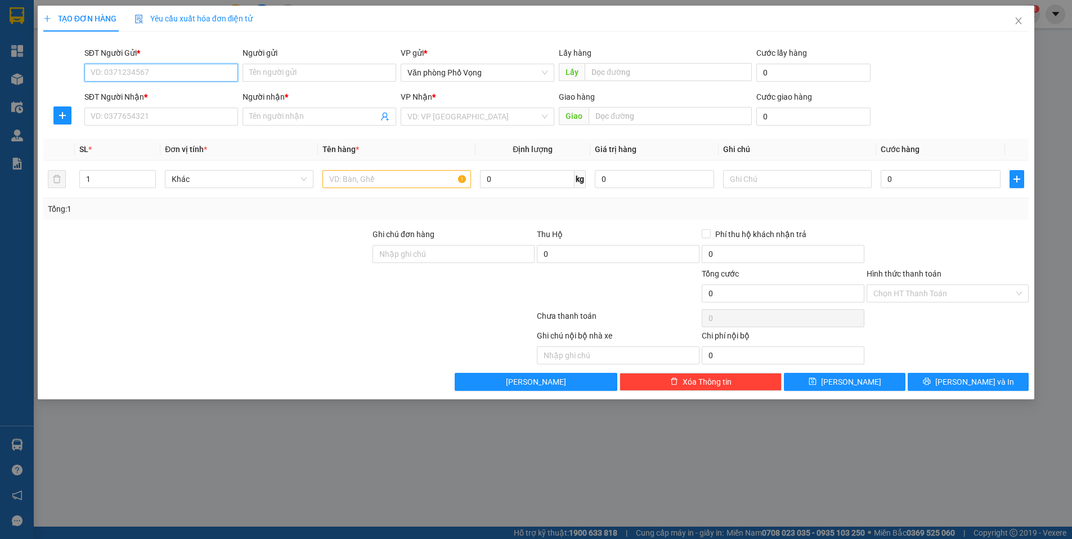
click at [145, 69] on input "SĐT Người Gửi *" at bounding box center [161, 73] width 154 height 18
type input "0796269567"
click at [128, 91] on div "0796269567" at bounding box center [161, 95] width 140 height 12
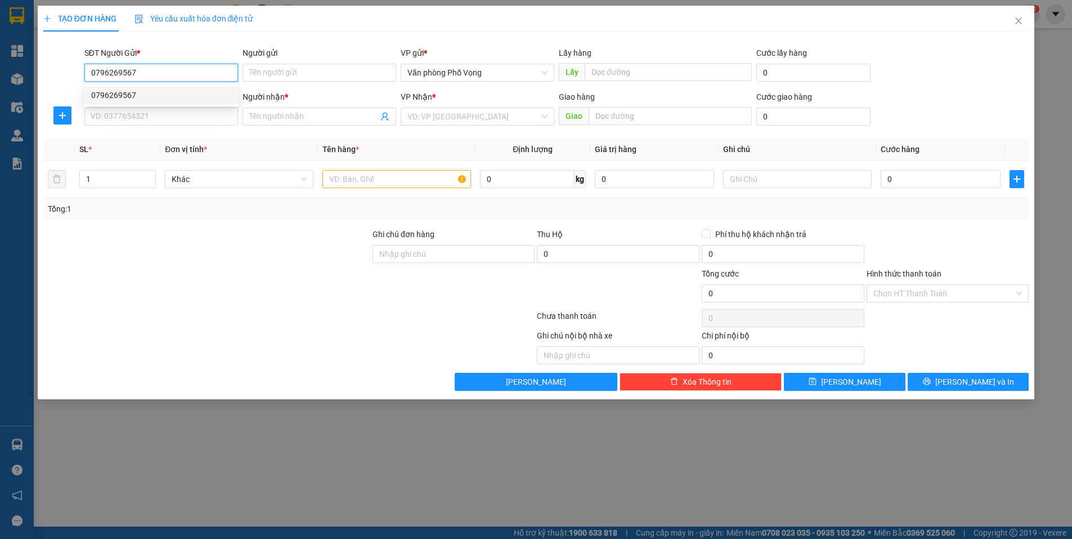
type input "0915432111"
type input "linh"
type input "30.000"
type input "0796269567"
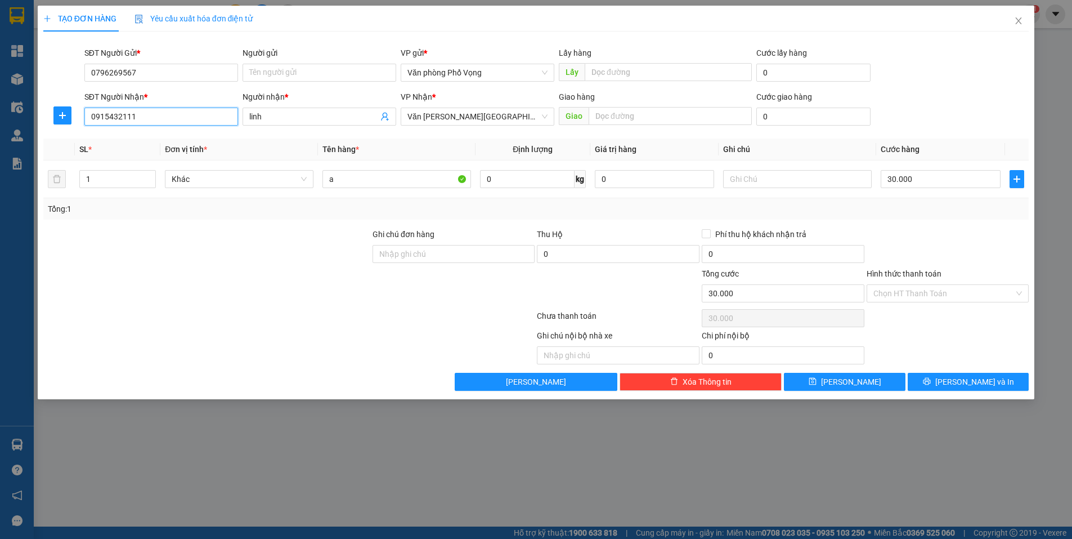
click at [161, 112] on input "0915432111" at bounding box center [161, 117] width 154 height 18
click at [162, 112] on input "0915432111" at bounding box center [161, 117] width 154 height 18
type input "0915432111"
click at [136, 136] on div "0915432111 - [PERSON_NAME]" at bounding box center [161, 139] width 140 height 12
click at [973, 388] on button "[PERSON_NAME] và In" at bounding box center [968, 382] width 121 height 18
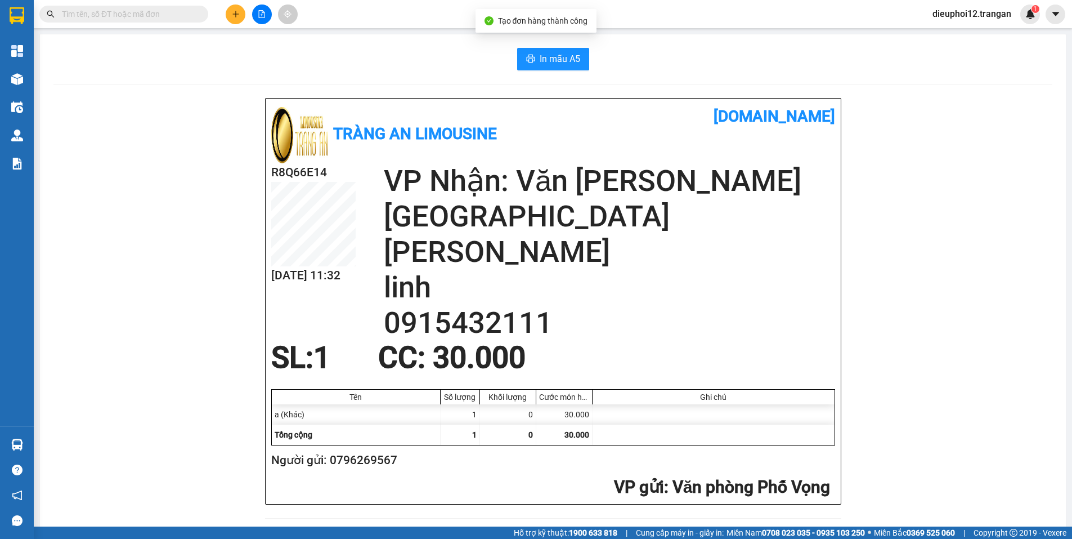
scroll to position [326, 0]
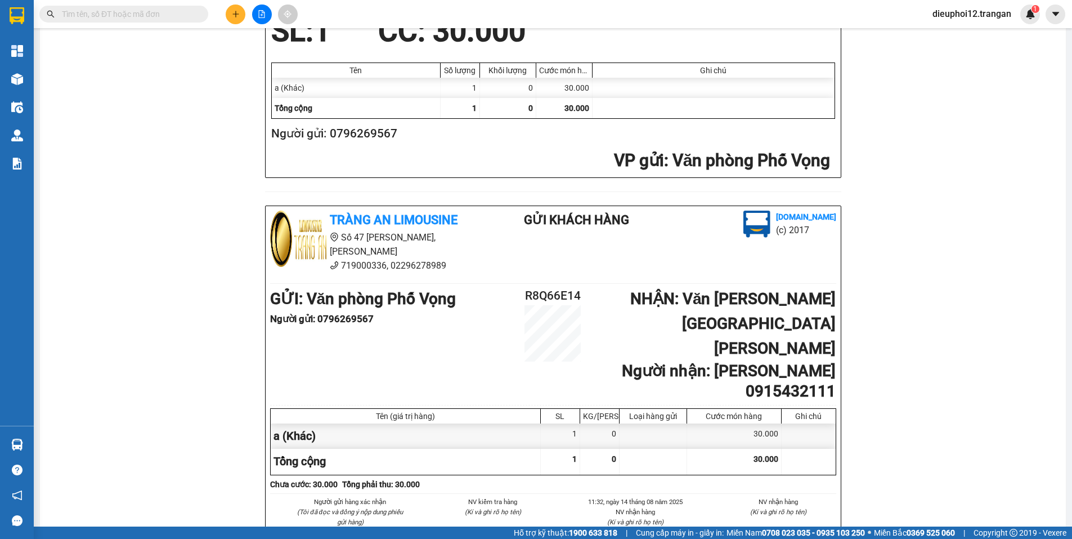
click at [787, 361] on b "Người [PERSON_NAME] : [PERSON_NAME] 0915432111" at bounding box center [729, 380] width 214 height 39
copy b "0915432111"
click at [163, 213] on div "Tràng An Limousine [DOMAIN_NAME] R8Q66E14 [DATE] 11:32 [PERSON_NAME]: Văn [PERS…" at bounding box center [552, 188] width 999 height 835
click at [338, 313] on b "Người gửi : 0796269567" at bounding box center [322, 318] width 104 height 11
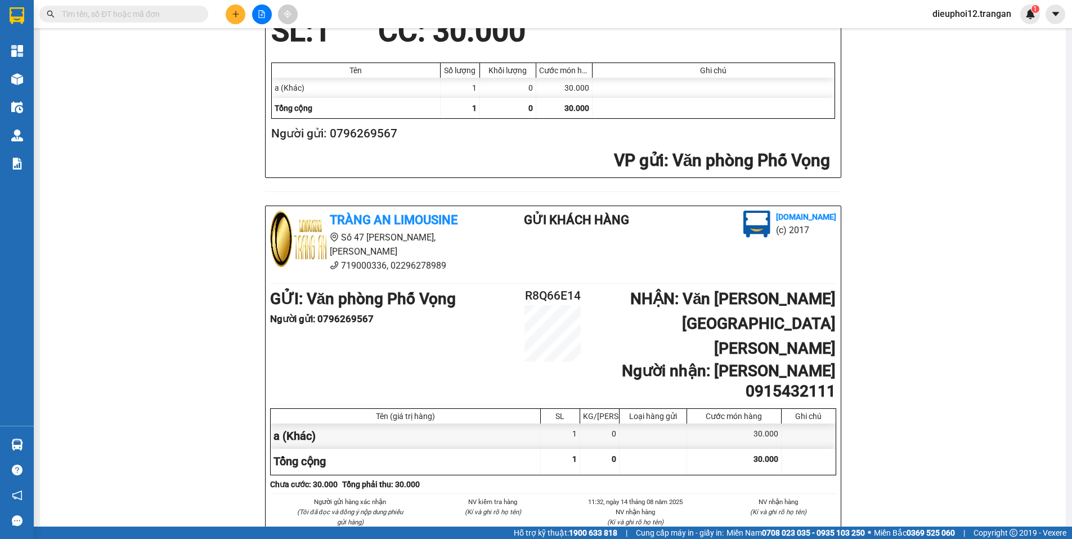
click at [338, 313] on b "Người gửi : 0796269567" at bounding box center [322, 318] width 104 height 11
copy b "0796269567"
click at [211, 209] on div "Tràng An Limousine [DOMAIN_NAME] R8Q66E14 [DATE] 11:32 [PERSON_NAME]: Văn [PERS…" at bounding box center [552, 188] width 999 height 835
click at [87, 342] on div "Tràng An Limousine [DOMAIN_NAME] R8Q66E14 [DATE] 11:32 [PERSON_NAME]: Văn [PERS…" at bounding box center [552, 188] width 999 height 835
click at [171, 206] on div "Tràng An Limousine [DOMAIN_NAME] R8Q66E14 [DATE] 11:32 [PERSON_NAME]: Văn [PERS…" at bounding box center [552, 188] width 999 height 835
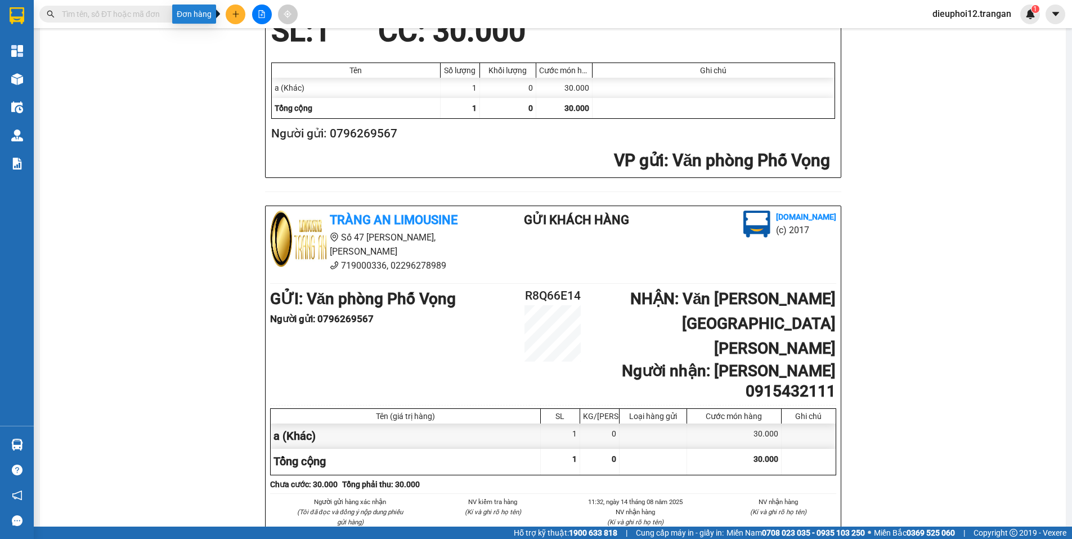
click at [244, 15] on button at bounding box center [236, 15] width 20 height 20
click at [246, 39] on div at bounding box center [239, 42] width 14 height 12
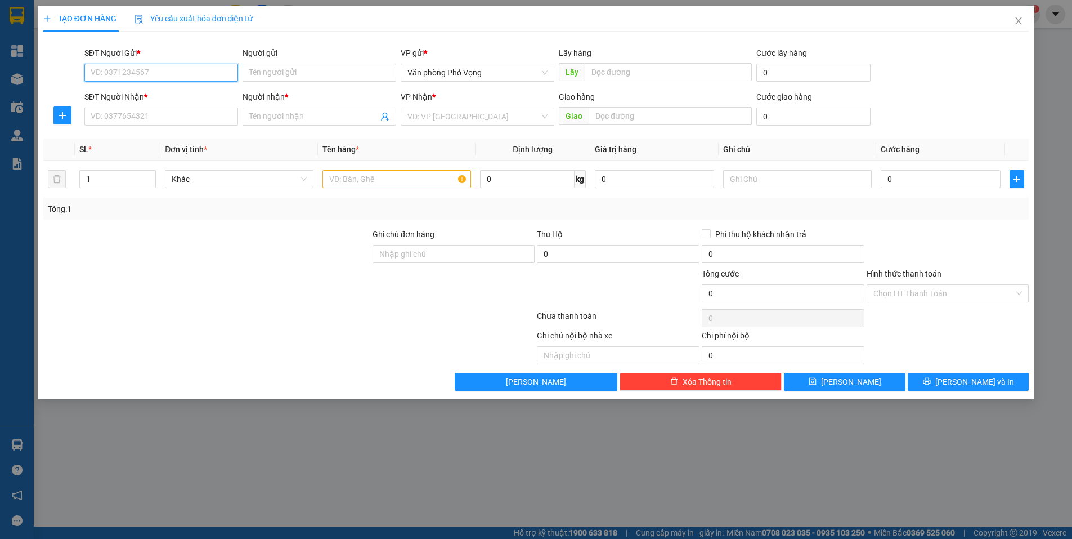
click at [203, 78] on input "SĐT Người Gửi *" at bounding box center [161, 73] width 154 height 18
click at [119, 99] on div "0983330213 - hưng phát" at bounding box center [161, 95] width 140 height 12
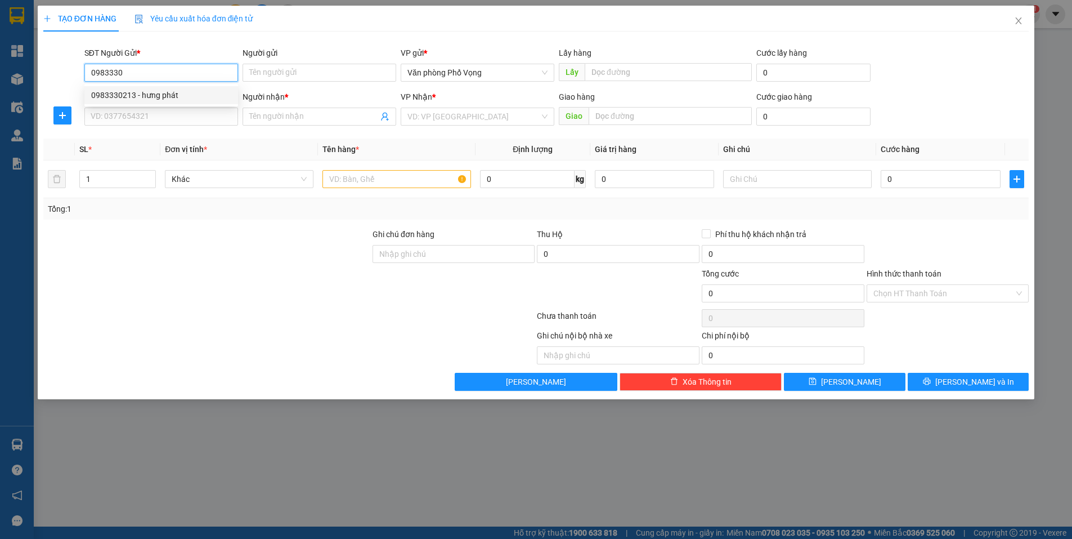
type input "0983330213"
type input "hưng phát"
type input "0975207777"
type input "[PERSON_NAME][GEOGRAPHIC_DATA]"
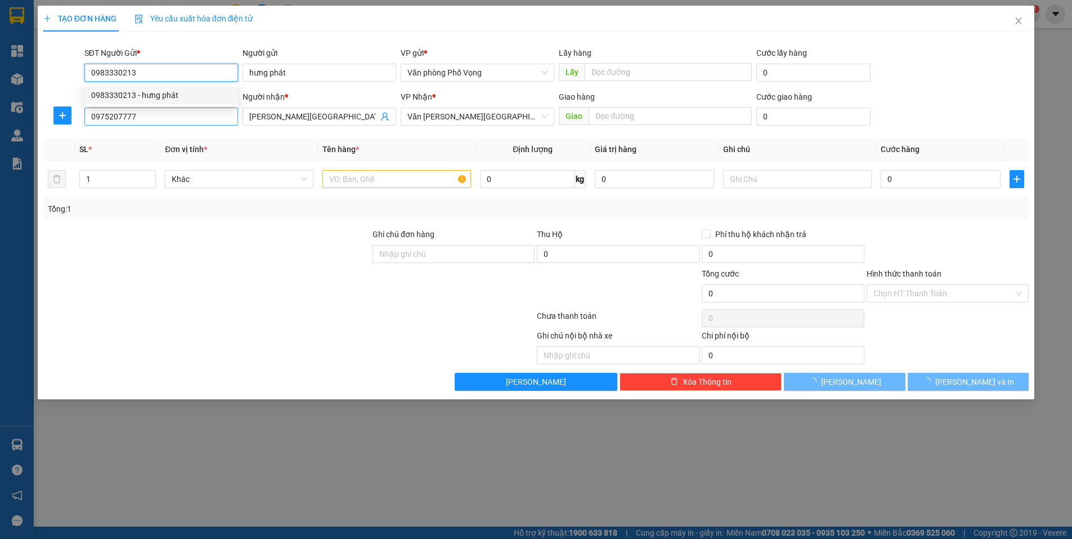
type input "40.000"
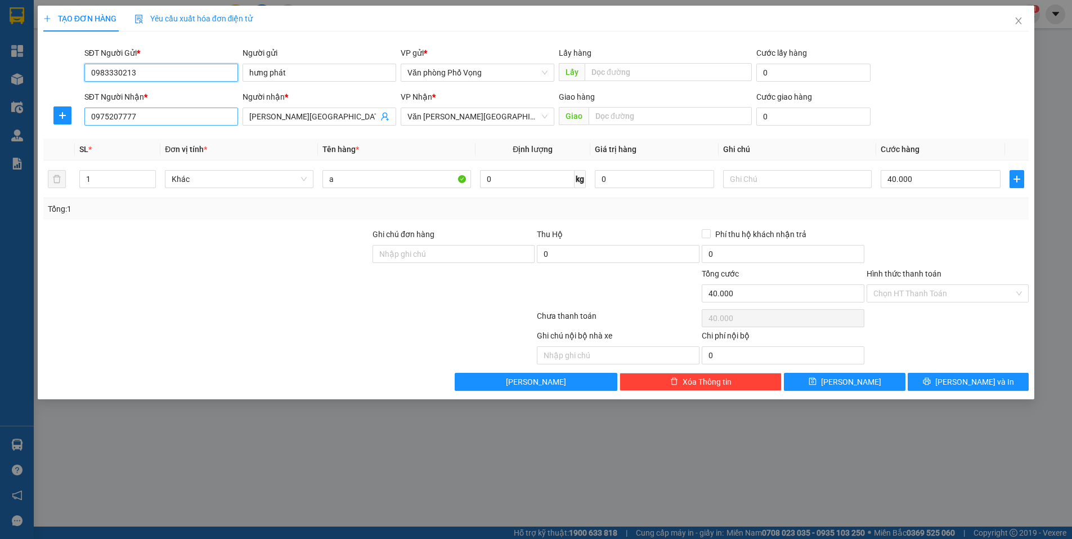
type input "0983330213"
click at [139, 119] on input "0975207777" at bounding box center [161, 117] width 154 height 18
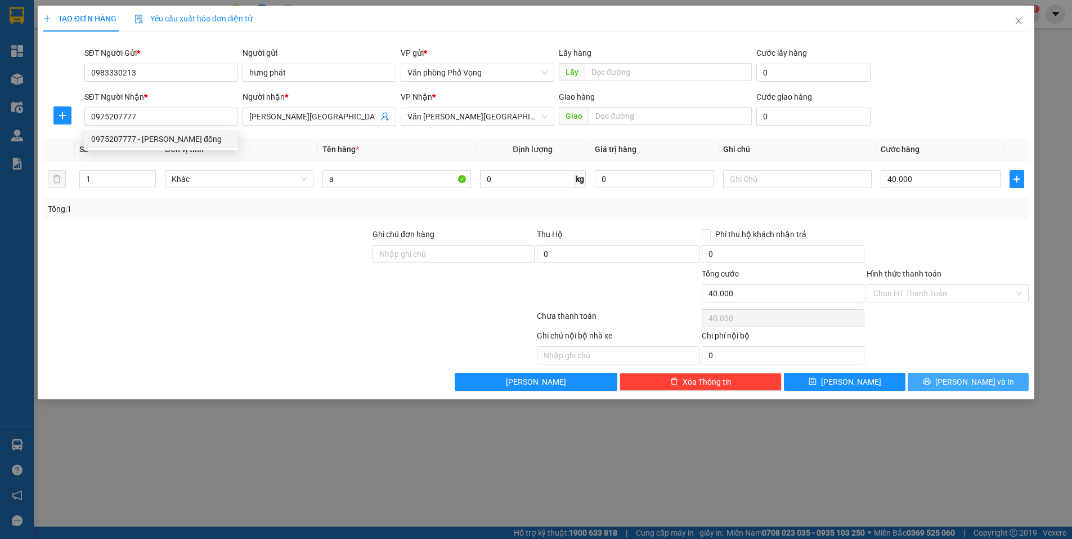
click at [969, 387] on span "[PERSON_NAME] và In" at bounding box center [974, 381] width 79 height 12
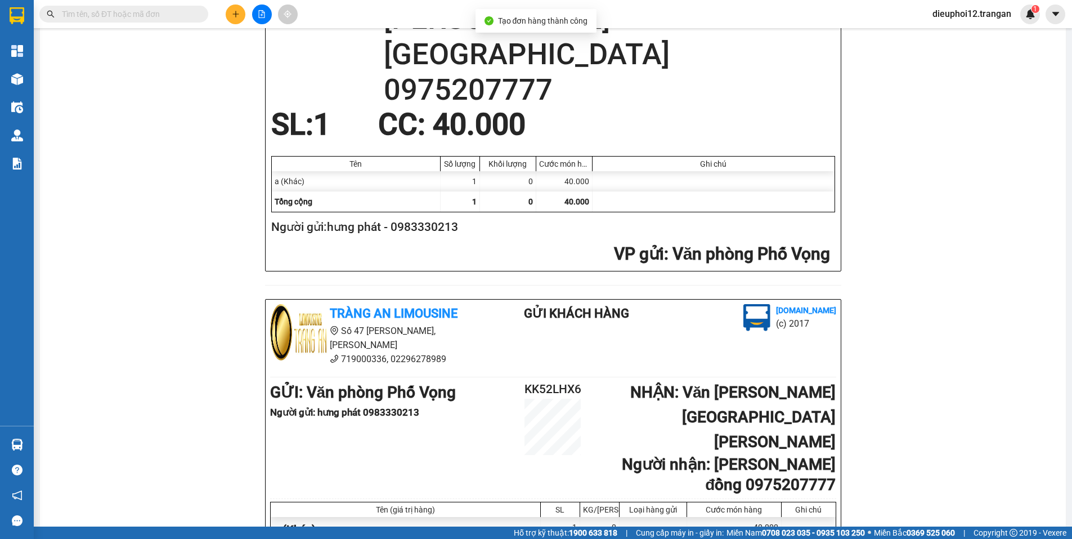
scroll to position [326, 0]
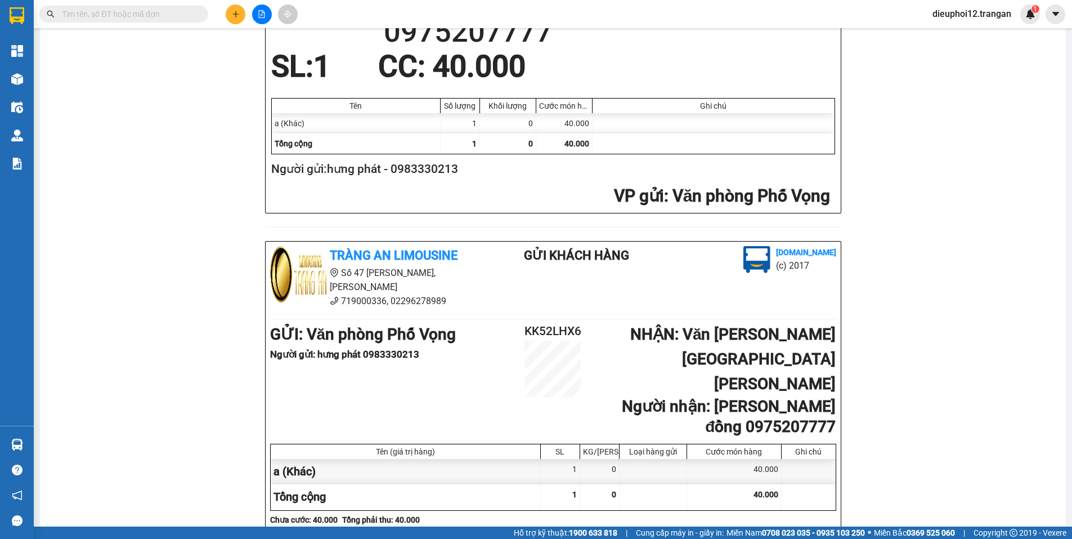
click at [232, 16] on button at bounding box center [236, 15] width 20 height 20
click at [238, 39] on icon "snippets" at bounding box center [240, 42] width 8 height 8
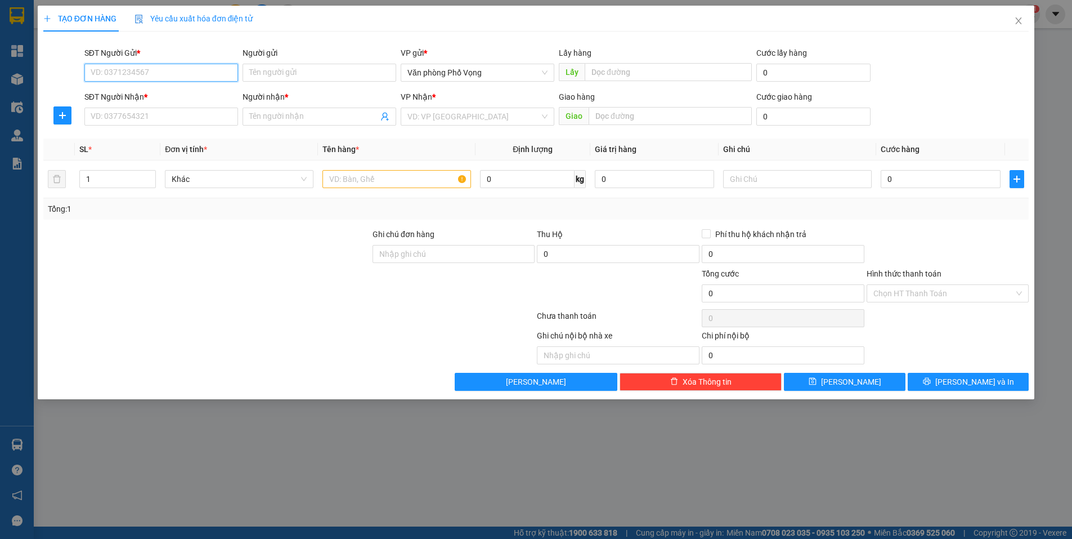
click at [193, 69] on input "SĐT Người Gửi *" at bounding box center [161, 73] width 154 height 18
type input "0374518060"
click at [140, 100] on div "0374518060" at bounding box center [161, 95] width 140 height 12
type input "0917635231"
type input "a"
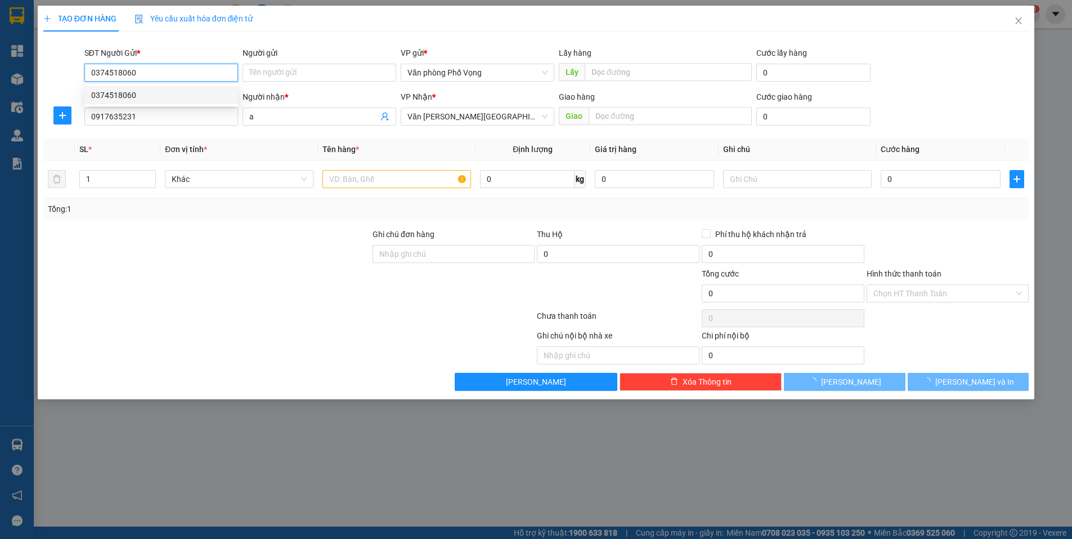
type input "30.000"
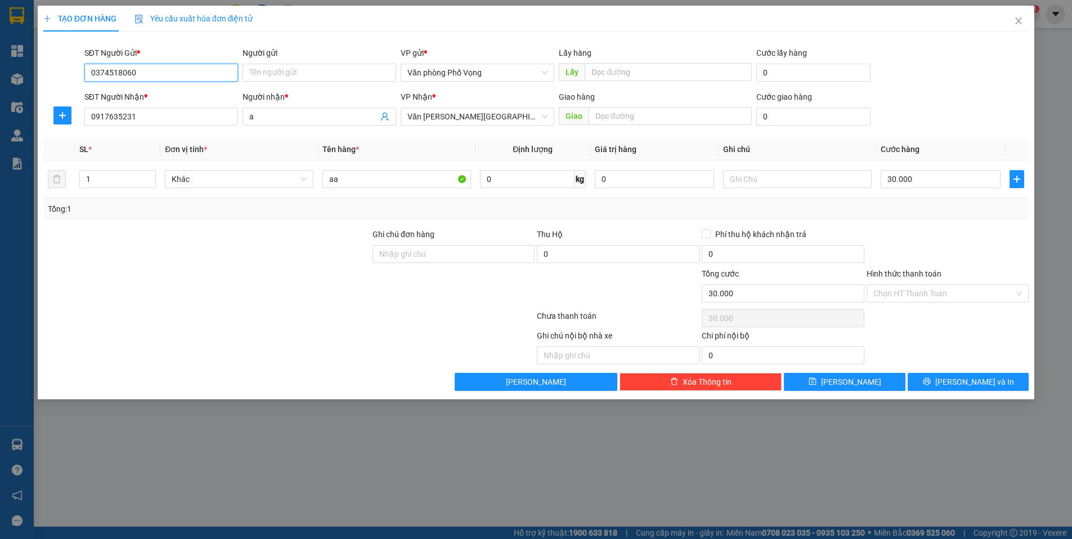
type input "0374518060"
click at [176, 102] on div "SĐT Người Nhận *" at bounding box center [161, 97] width 154 height 12
click at [176, 108] on input "0917635231" at bounding box center [161, 117] width 154 height 18
click at [162, 115] on input "0917635231" at bounding box center [161, 117] width 154 height 18
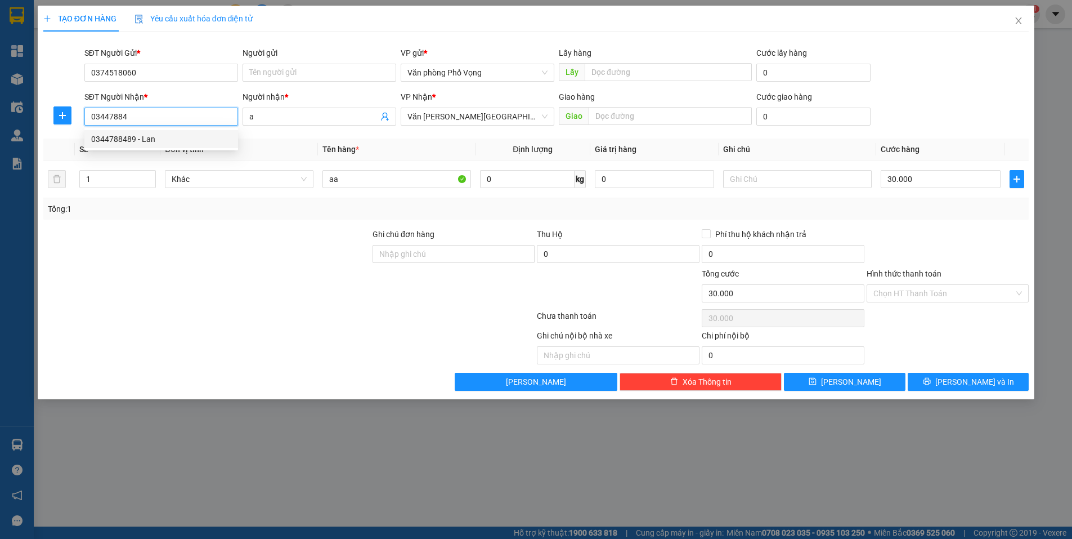
click at [131, 145] on div "0344788489 - Lan" at bounding box center [161, 139] width 140 height 12
type input "0344788489"
type input "Lan"
type input "0344788489"
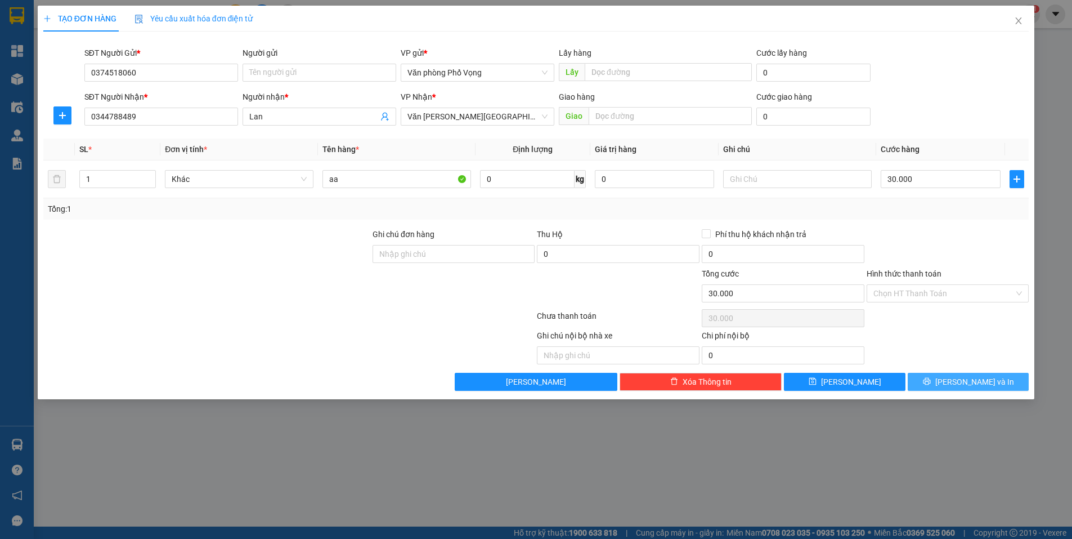
click at [948, 377] on button "[PERSON_NAME] và In" at bounding box center [968, 382] width 121 height 18
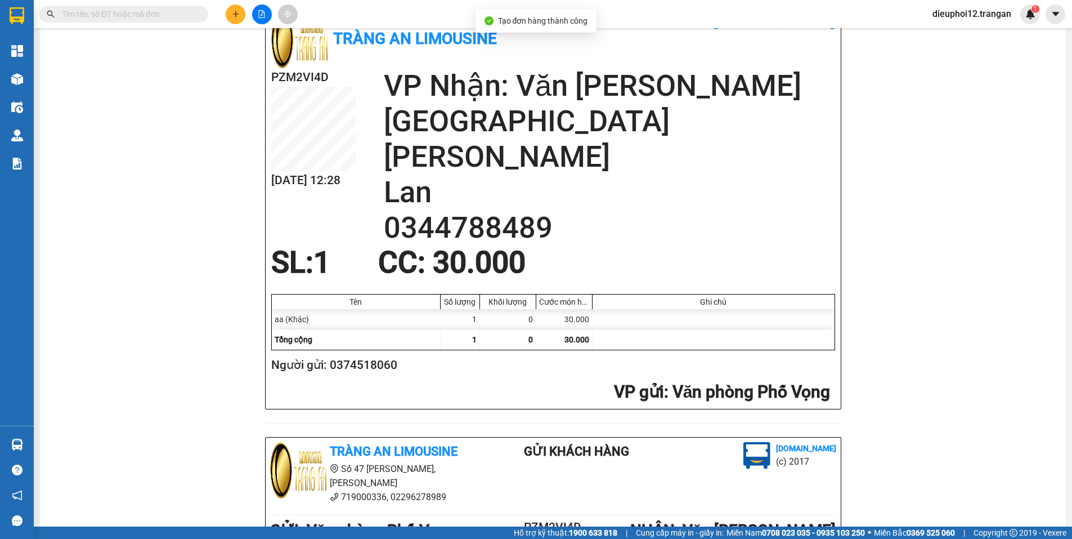
scroll to position [326, 0]
